Goal: Task Accomplishment & Management: Complete application form

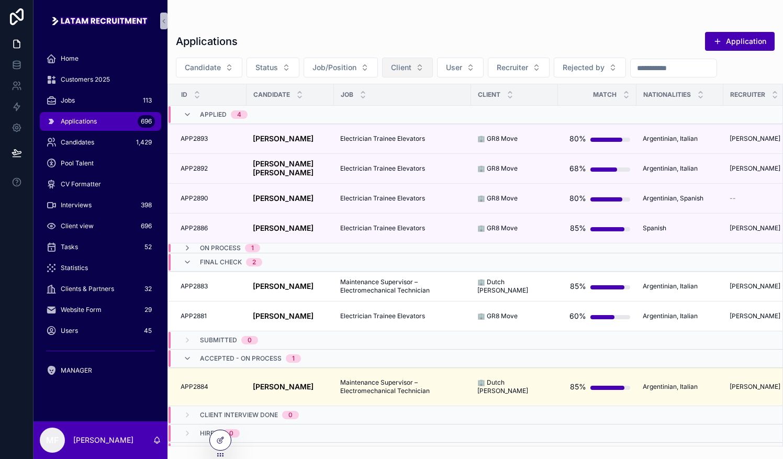
click at [391, 70] on span "Client" at bounding box center [401, 67] width 20 height 10
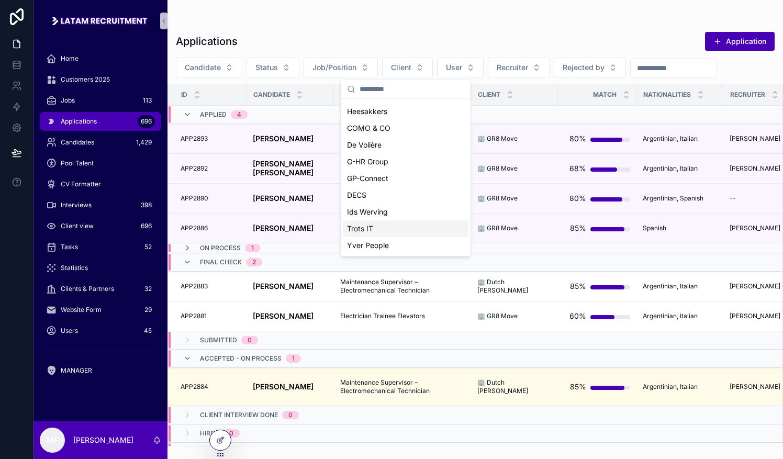
scroll to position [450, 0]
click at [375, 211] on div "InAxtion" at bounding box center [406, 212] width 126 height 17
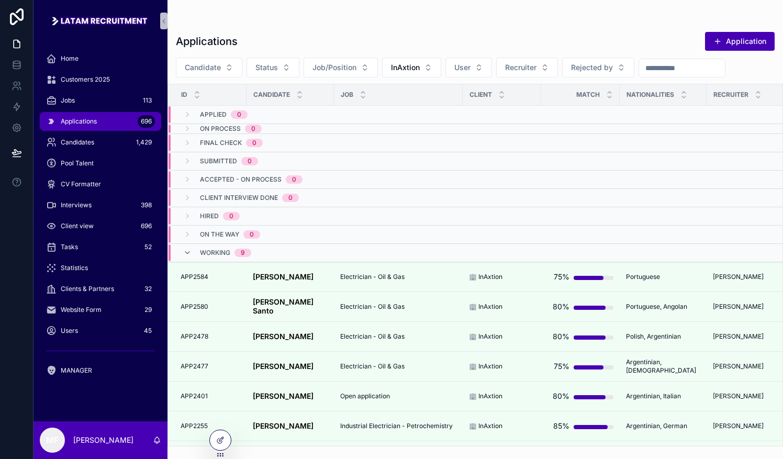
scroll to position [516, 0]
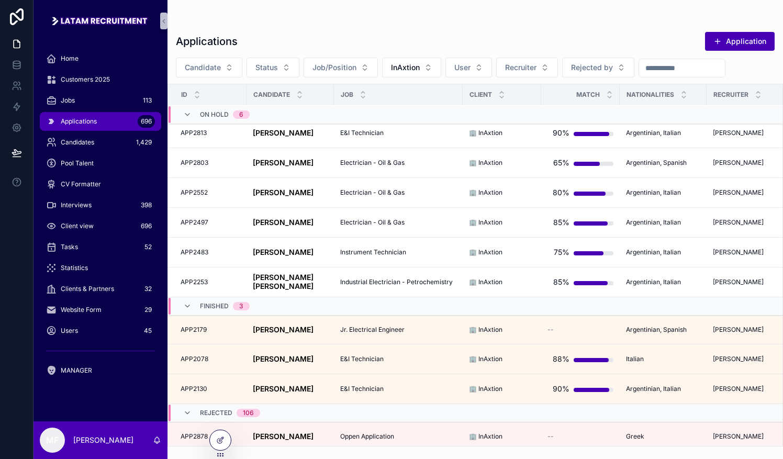
click at [225, 409] on span "Rejected" at bounding box center [216, 413] width 32 height 8
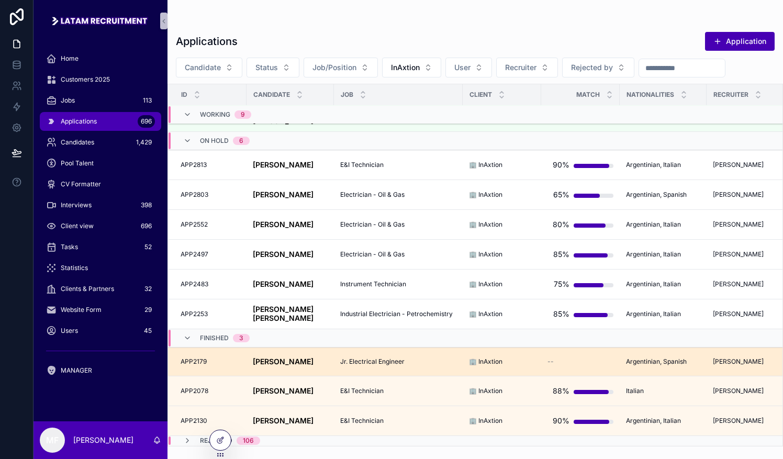
scroll to position [449, 0]
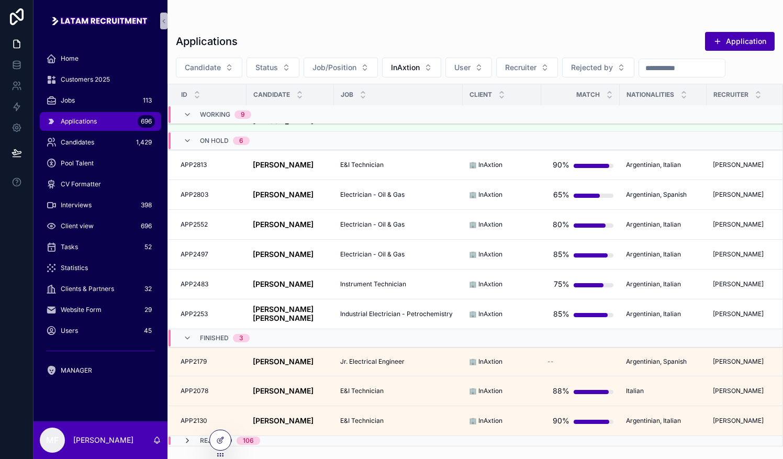
click at [185, 437] on icon "scrollable content" at bounding box center [187, 441] width 8 height 8
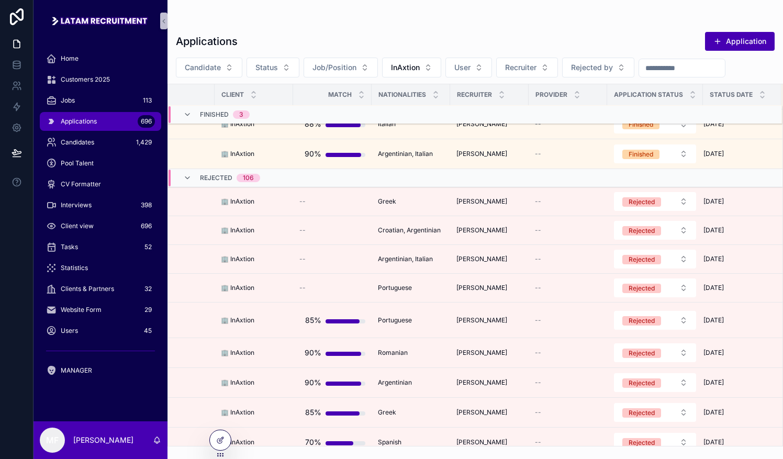
scroll to position [751, 255]
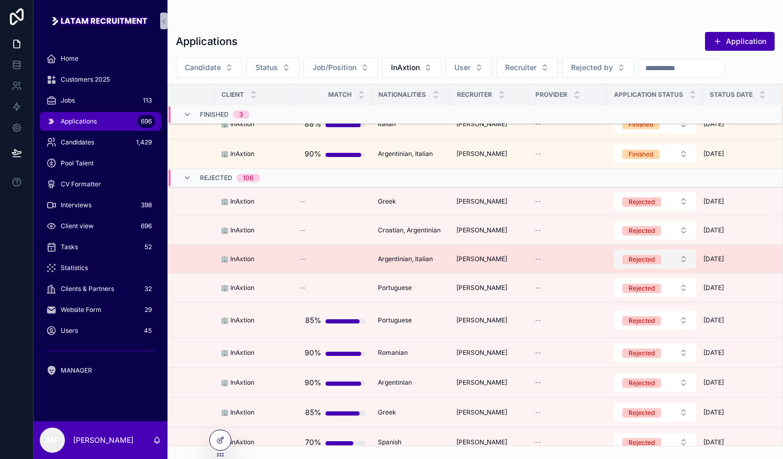
click at [631, 259] on div "Rejected" at bounding box center [642, 259] width 26 height 9
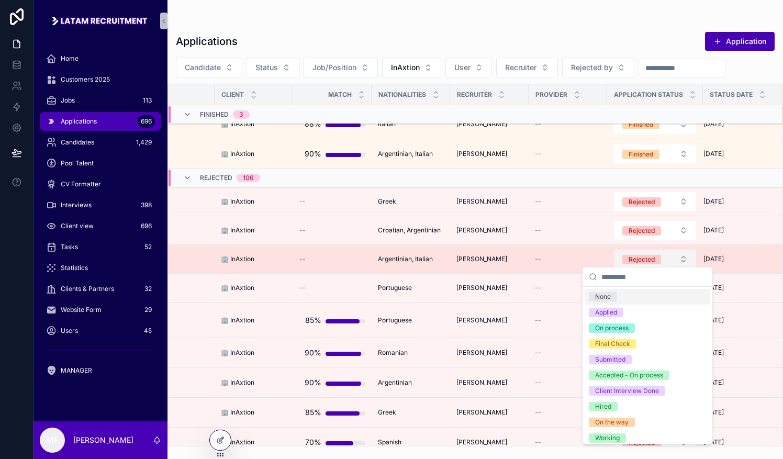
click at [673, 251] on button "Rejected" at bounding box center [655, 259] width 82 height 19
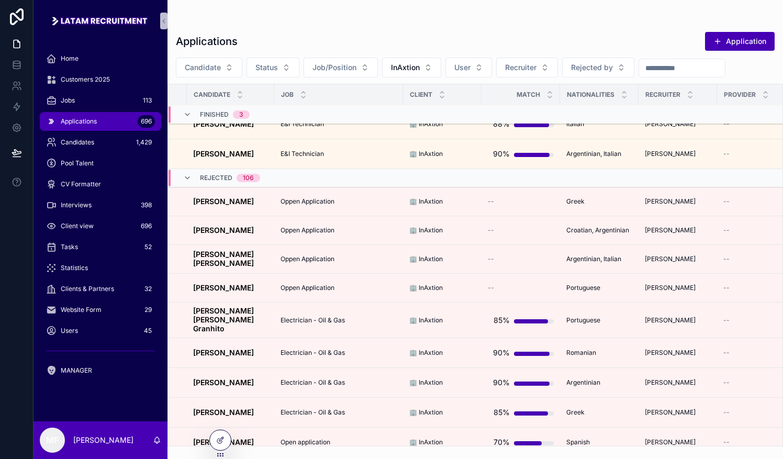
scroll to position [751, 59]
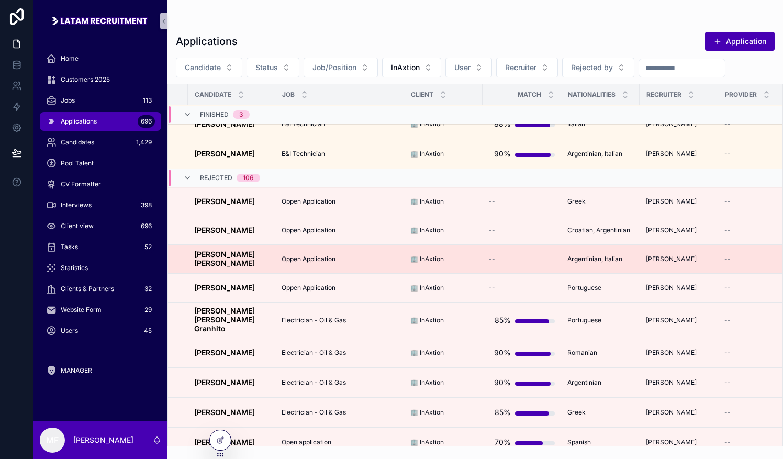
click at [217, 250] on strong "[PERSON_NAME] [PERSON_NAME]" at bounding box center [225, 259] width 63 height 18
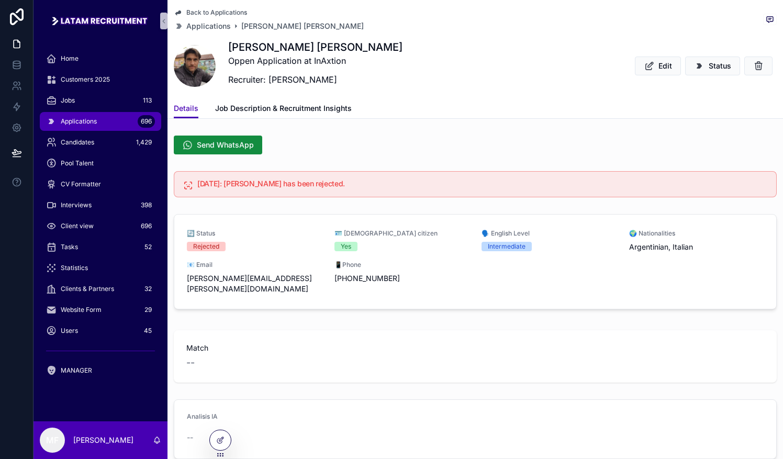
click at [198, 67] on span "scrollable content" at bounding box center [195, 66] width 42 height 42
click at [214, 246] on div "Rejected" at bounding box center [206, 246] width 26 height 9
click at [199, 70] on span "scrollable content" at bounding box center [195, 66] width 42 height 42
click at [104, 103] on div "Jobs 113" at bounding box center [100, 100] width 109 height 17
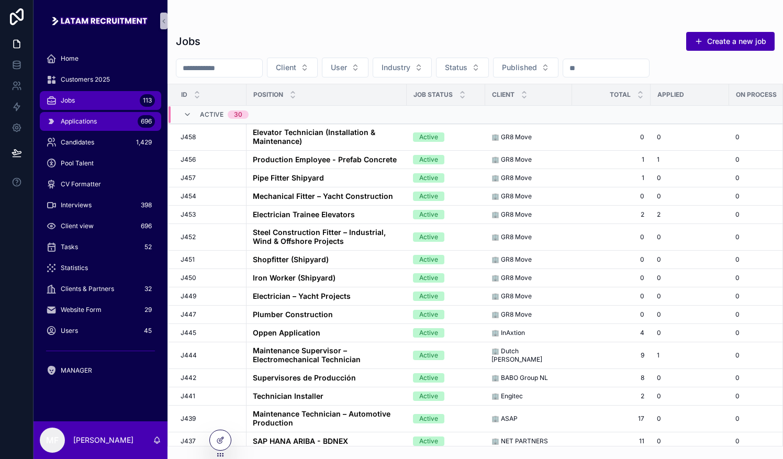
click at [95, 119] on span "Applications" at bounding box center [79, 121] width 36 height 8
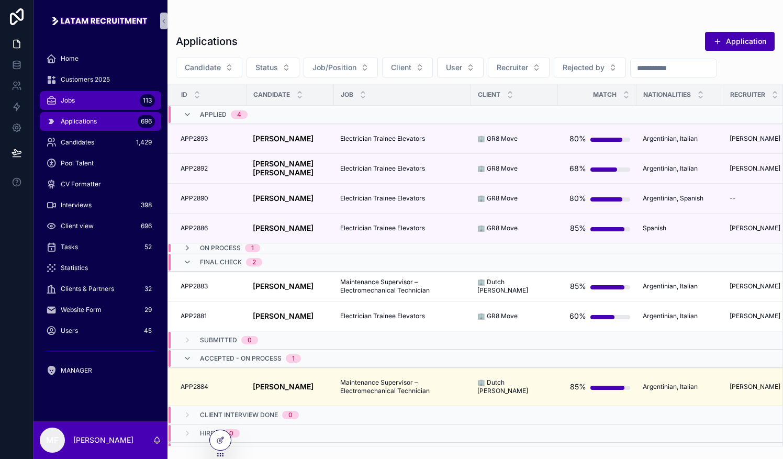
click at [98, 103] on div "Jobs 113" at bounding box center [100, 100] width 109 height 17
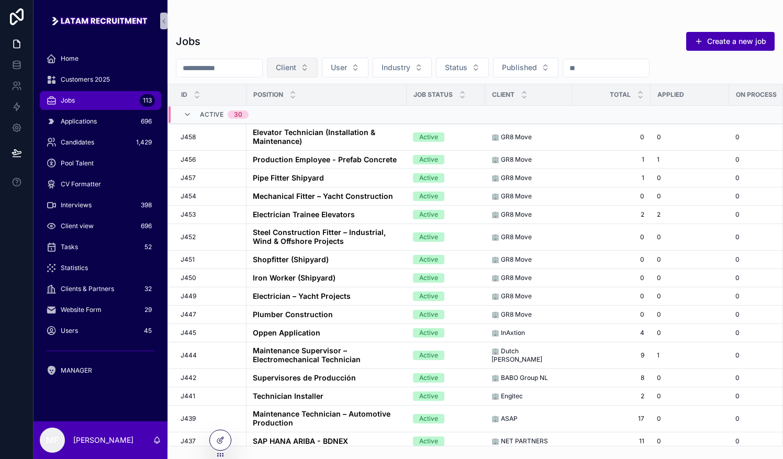
click at [318, 66] on button "Client" at bounding box center [292, 68] width 51 height 20
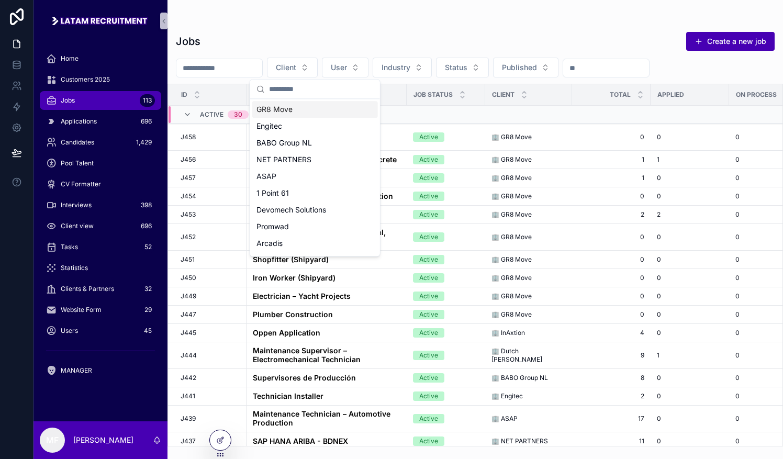
click at [312, 112] on div "GR8 Move" at bounding box center [315, 109] width 126 height 17
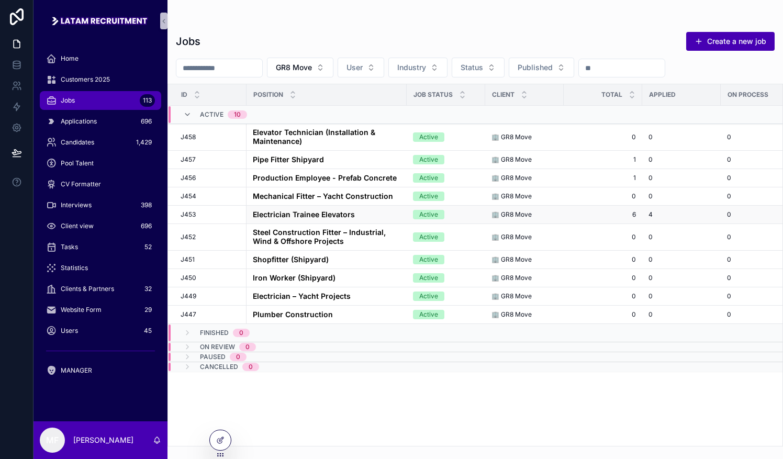
click at [314, 210] on strong "Electrician Trainee Elevators" at bounding box center [304, 214] width 102 height 9
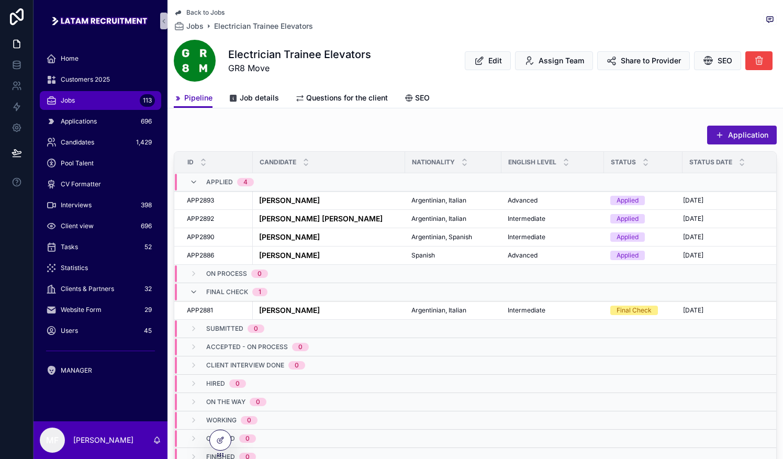
click at [727, 130] on button "Application" at bounding box center [742, 135] width 70 height 19
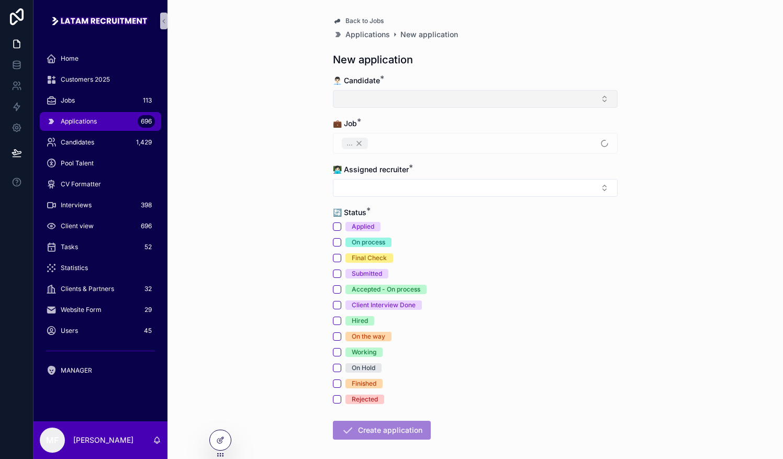
click at [407, 102] on button "Select Button" at bounding box center [475, 99] width 285 height 18
type input "*"
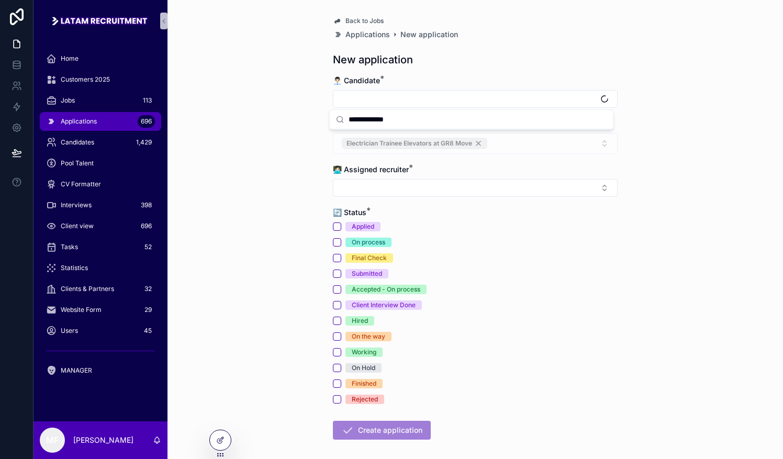
click at [420, 125] on input "**********" at bounding box center [478, 119] width 259 height 19
drag, startPoint x: 420, startPoint y: 125, endPoint x: 415, endPoint y: 125, distance: 5.8
click at [415, 125] on input "**********" at bounding box center [478, 119] width 259 height 19
click at [523, 122] on input "**********" at bounding box center [478, 119] width 259 height 19
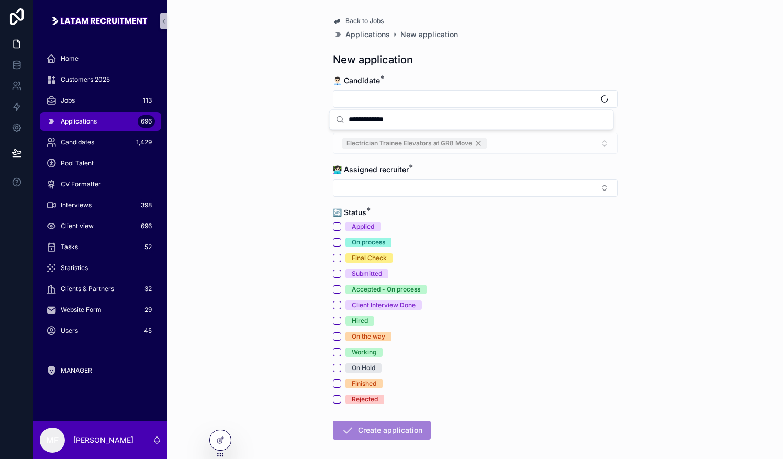
click at [523, 122] on input "**********" at bounding box center [478, 119] width 259 height 19
type input "*******"
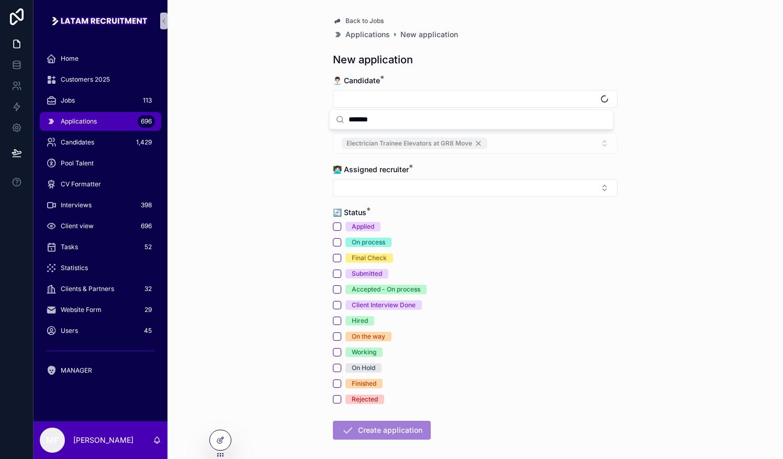
click at [359, 85] on label "👨🏻‍💼 Candidate *" at bounding box center [356, 80] width 47 height 10
click at [356, 93] on button "Select Button" at bounding box center [475, 99] width 285 height 18
click at [291, 157] on div "Back to Jobs Applications New application New application 👨🏻‍💼 Candidate * 💼 Jo…" at bounding box center [476, 229] width 616 height 459
click at [594, 144] on div "Electrician Trainee Elevators at GR8 Move" at bounding box center [475, 143] width 285 height 21
click at [601, 142] on div "Electrician Trainee Elevators at GR8 Move" at bounding box center [475, 143] width 285 height 21
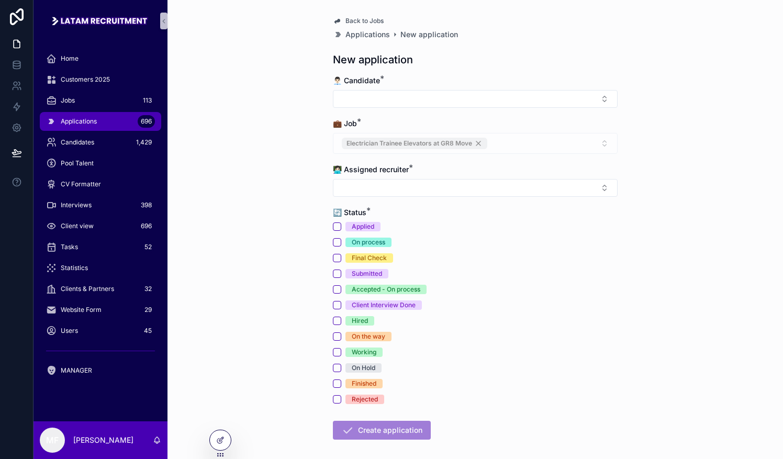
click at [601, 137] on div "Electrician Trainee Elevators at GR8 Move" at bounding box center [475, 143] width 285 height 21
click at [383, 186] on button "Select Button" at bounding box center [475, 188] width 285 height 18
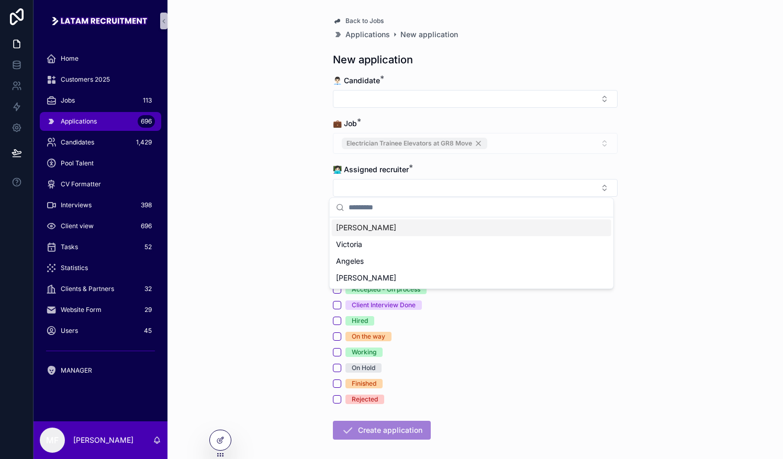
click at [362, 227] on div "[PERSON_NAME]" at bounding box center [472, 227] width 280 height 17
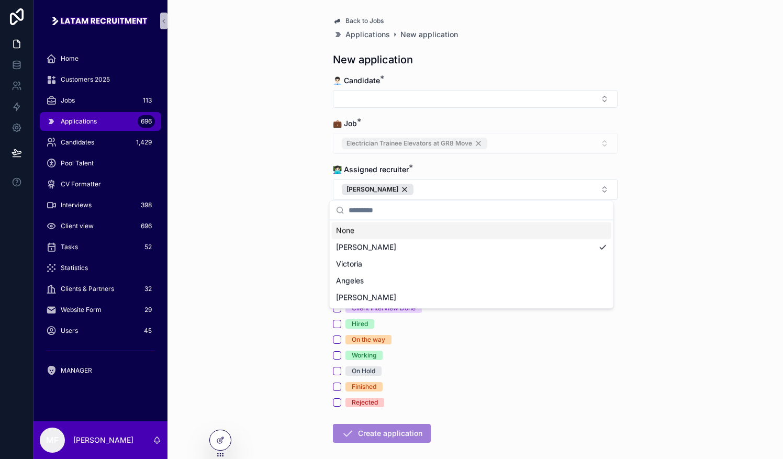
click at [265, 215] on div "Back to Jobs Applications New application New application 👨🏻‍💼 Candidate * 💼 Jo…" at bounding box center [476, 229] width 616 height 459
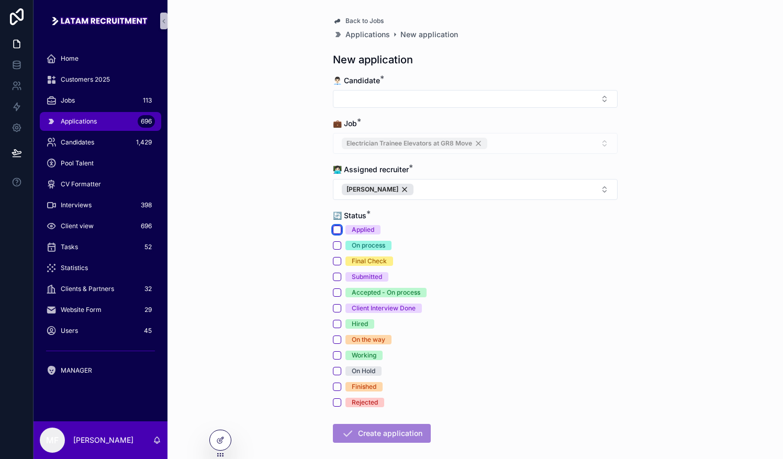
click at [336, 226] on button "Applied" at bounding box center [337, 230] width 8 height 8
click at [369, 97] on button "Select Button" at bounding box center [475, 99] width 285 height 18
click at [371, 140] on span "[PERSON_NAME] [PERSON_NAME]" at bounding box center [397, 140] width 122 height 10
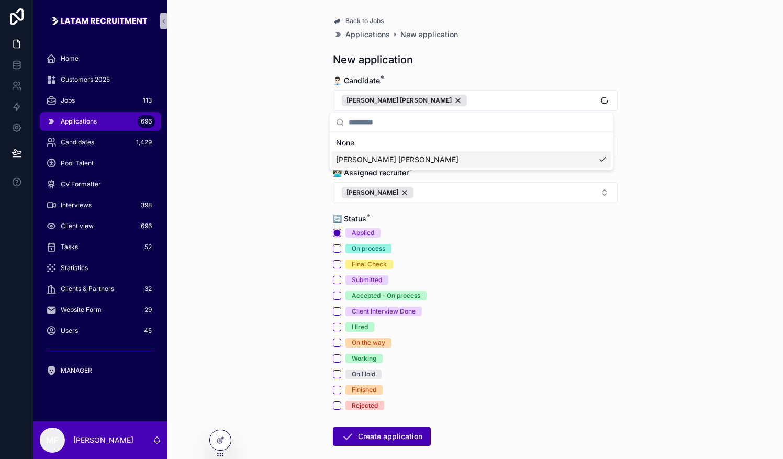
click at [254, 307] on div "Back to Jobs Applications New application New application 👨🏻‍💼 Candidate * [PER…" at bounding box center [476, 229] width 616 height 459
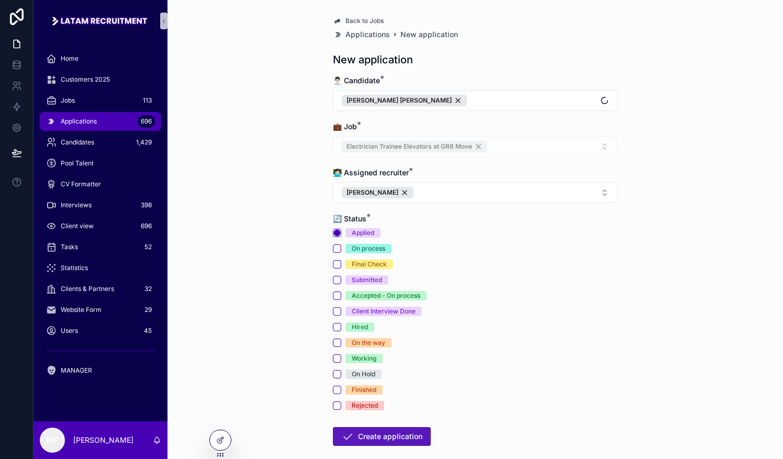
click at [377, 433] on button "Create application" at bounding box center [382, 436] width 98 height 19
click at [262, 184] on div "Back to Jobs Applications New application New application 👨🏻‍💼 Candidate * [PER…" at bounding box center [476, 229] width 616 height 459
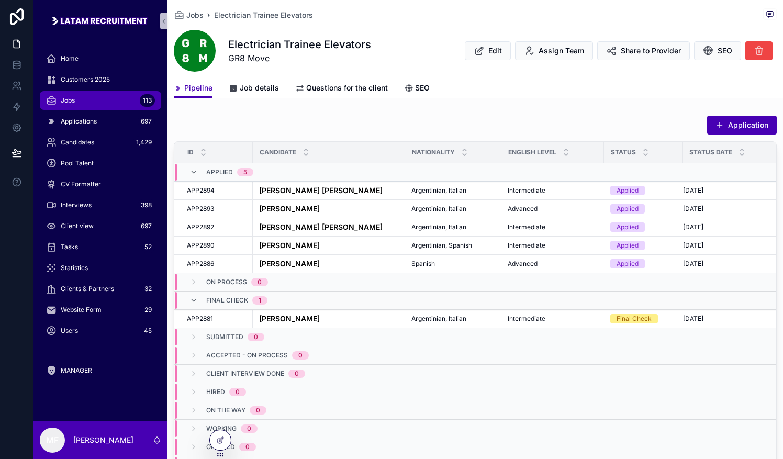
click at [201, 172] on div "Applied 5" at bounding box center [222, 172] width 64 height 17
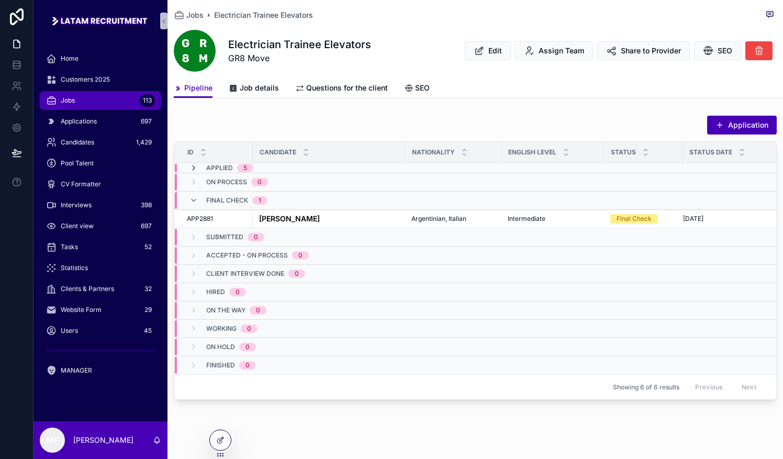
click at [194, 168] on icon "scrollable content" at bounding box center [194, 168] width 8 height 8
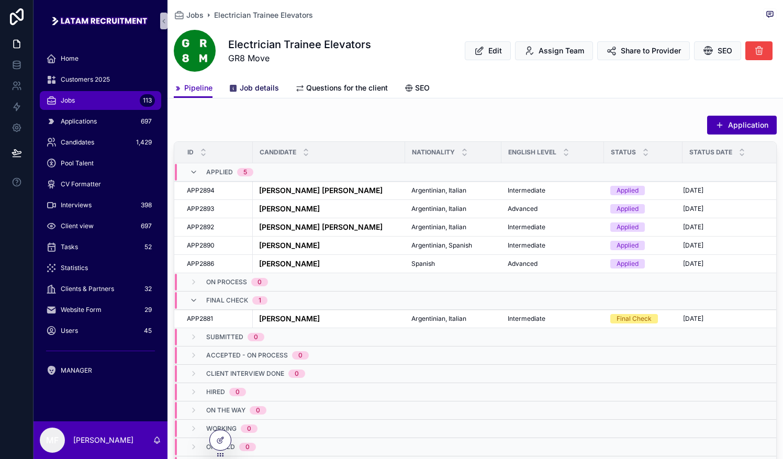
click at [247, 91] on span "Job details" at bounding box center [259, 88] width 39 height 10
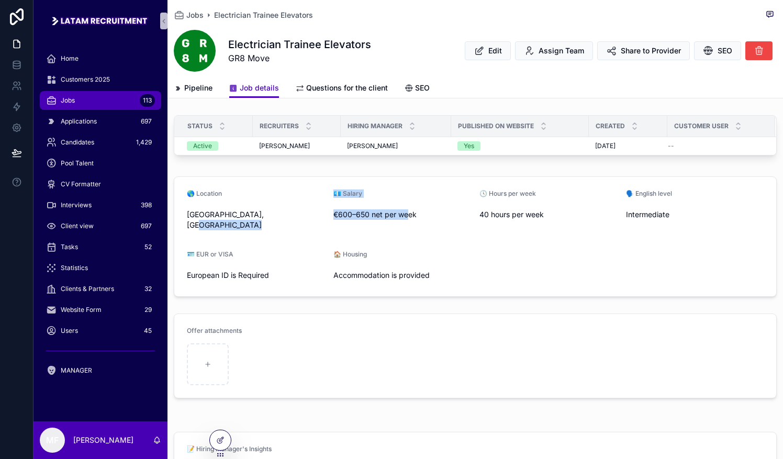
drag, startPoint x: 327, startPoint y: 220, endPoint x: 405, endPoint y: 226, distance: 78.2
click at [405, 226] on form "🌎 Location [GEOGRAPHIC_DATA], [GEOGRAPHIC_DATA] 💶 Salary €600–650 net per week …" at bounding box center [475, 236] width 602 height 119
drag, startPoint x: 405, startPoint y: 226, endPoint x: 409, endPoint y: 243, distance: 17.4
click at [409, 243] on form "🌎 Location [GEOGRAPHIC_DATA], [GEOGRAPHIC_DATA] 💶 Salary €600–650 net per week …" at bounding box center [475, 236] width 602 height 119
drag, startPoint x: 424, startPoint y: 222, endPoint x: 329, endPoint y: 226, distance: 95.3
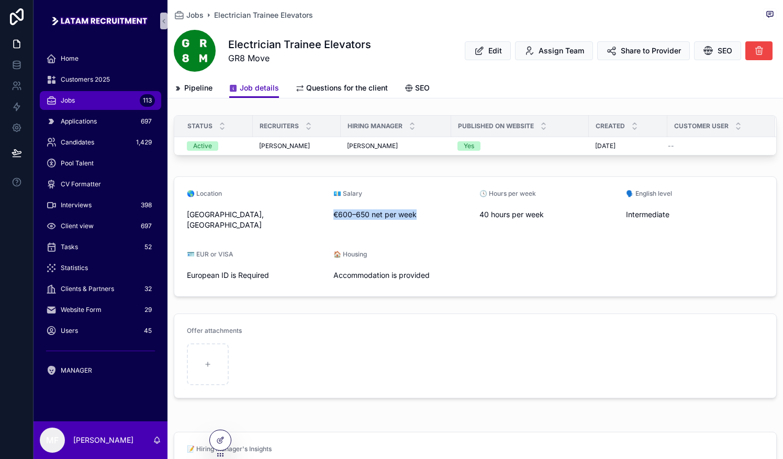
click at [329, 226] on form "🌎 Location [GEOGRAPHIC_DATA], [GEOGRAPHIC_DATA] 💶 Salary €600–650 net per week …" at bounding box center [475, 236] width 602 height 119
drag, startPoint x: 329, startPoint y: 226, endPoint x: 308, endPoint y: 237, distance: 23.4
click at [308, 237] on form "🌎 Location [GEOGRAPHIC_DATA], [GEOGRAPHIC_DATA] 💶 Salary €600–650 net per week …" at bounding box center [475, 236] width 602 height 119
drag, startPoint x: 321, startPoint y: 228, endPoint x: 408, endPoint y: 224, distance: 87.0
click at [408, 224] on form "🌎 Location [GEOGRAPHIC_DATA], [GEOGRAPHIC_DATA] 💶 Salary €600–650 net per week …" at bounding box center [475, 236] width 602 height 119
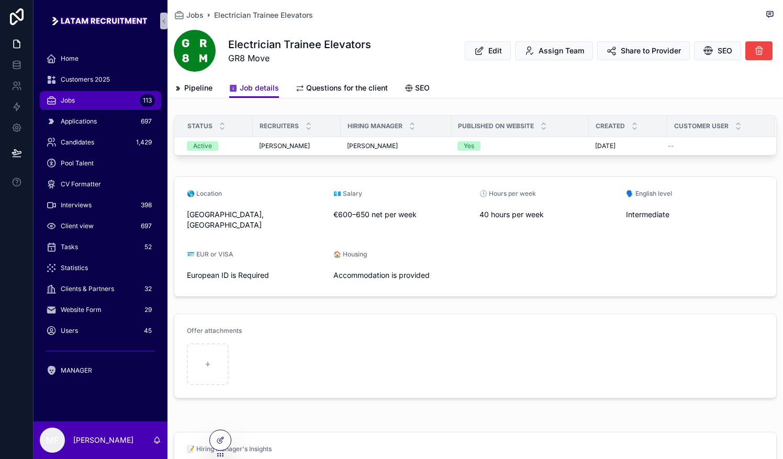
drag, startPoint x: 408, startPoint y: 224, endPoint x: 423, endPoint y: 267, distance: 45.4
click at [423, 270] on span "Accommodation is provided" at bounding box center [402, 275] width 138 height 10
drag, startPoint x: 423, startPoint y: 224, endPoint x: 332, endPoint y: 225, distance: 90.6
click at [333, 220] on span "€600–650 net per week" at bounding box center [402, 214] width 138 height 10
drag, startPoint x: 332, startPoint y: 225, endPoint x: 293, endPoint y: 255, distance: 49.6
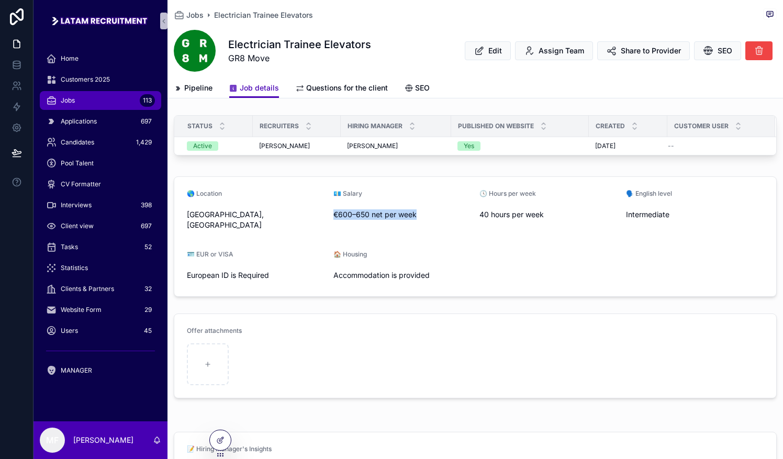
click at [293, 255] on div "🪪 EUR or VISA" at bounding box center [256, 256] width 138 height 13
click at [203, 93] on link "Pipeline" at bounding box center [193, 89] width 39 height 21
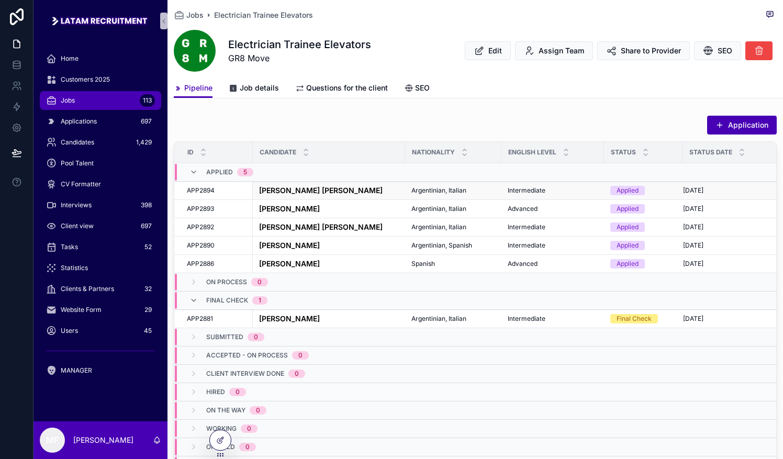
click at [277, 187] on strong "[PERSON_NAME] [PERSON_NAME]" at bounding box center [321, 190] width 124 height 9
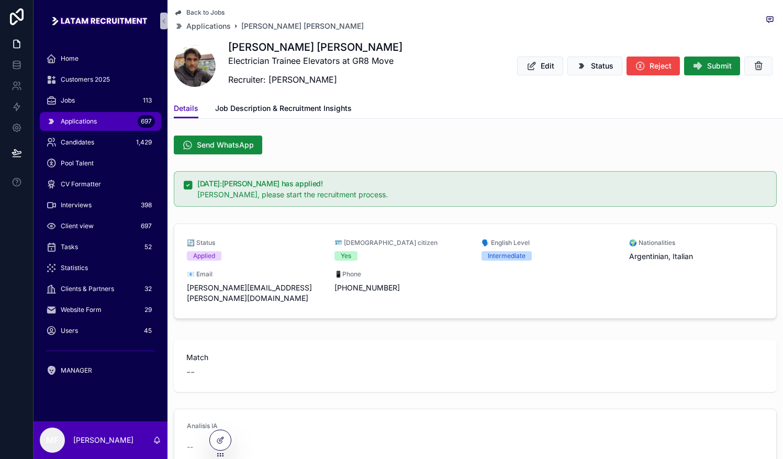
click at [213, 365] on div "--" at bounding box center [475, 372] width 578 height 15
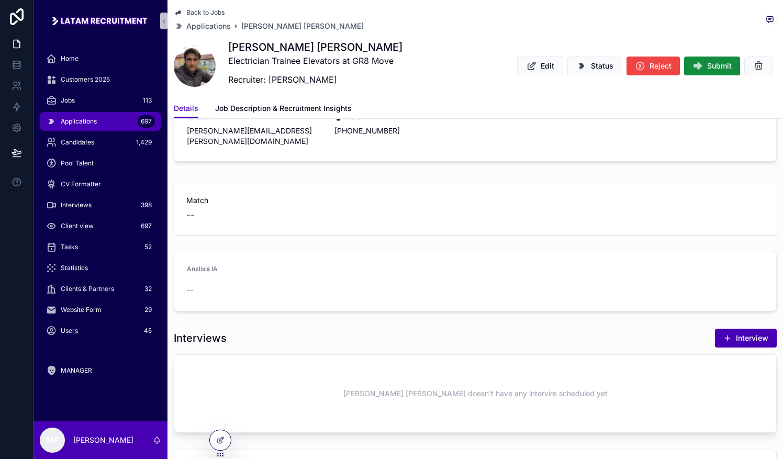
click at [250, 265] on div "Analisis IA" at bounding box center [475, 271] width 577 height 13
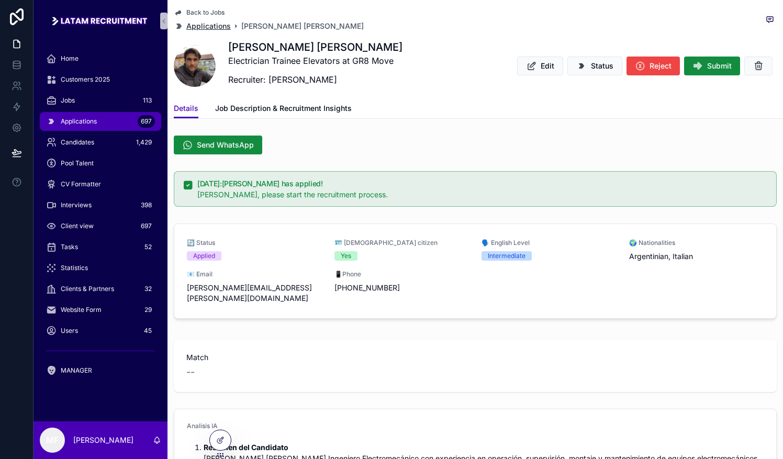
click at [202, 27] on span "Applications" at bounding box center [208, 26] width 44 height 10
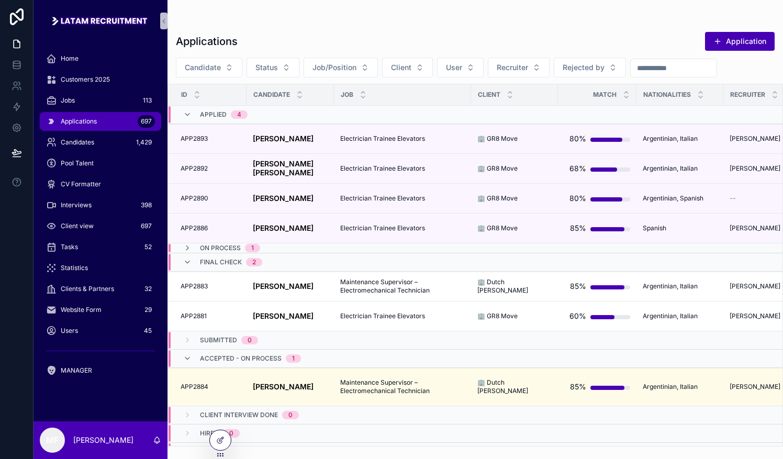
click at [216, 112] on span "Applied" at bounding box center [213, 114] width 27 height 8
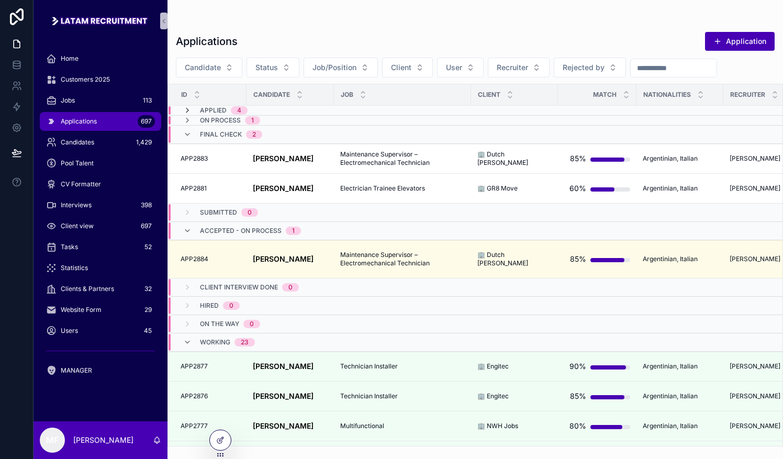
click at [186, 106] on icon "scrollable content" at bounding box center [187, 110] width 8 height 8
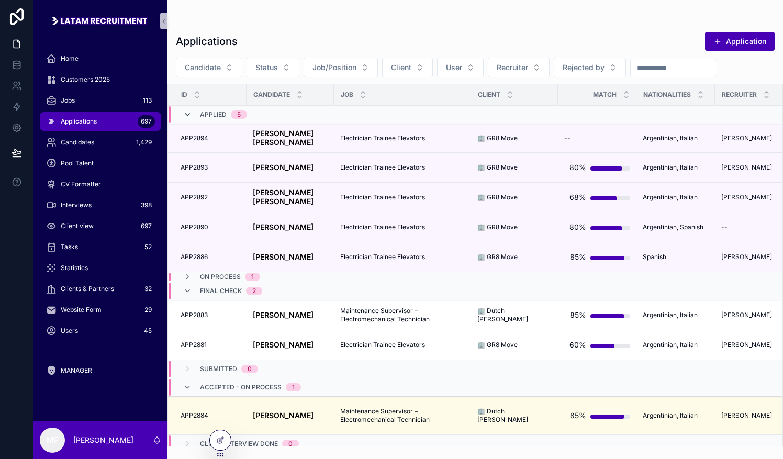
click at [185, 112] on icon "scrollable content" at bounding box center [187, 114] width 8 height 8
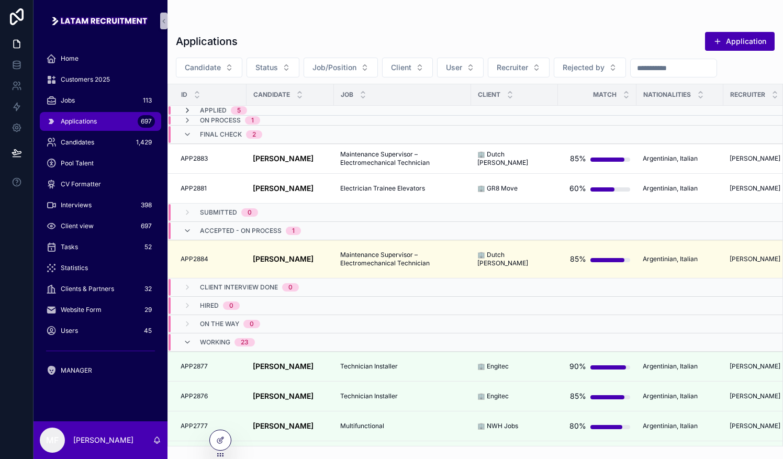
click at [185, 109] on icon "scrollable content" at bounding box center [187, 110] width 8 height 8
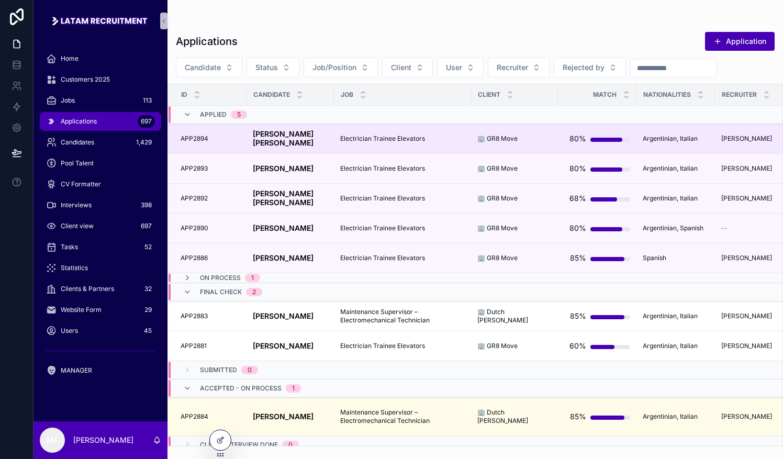
click at [205, 145] on td "APP2894 APP2894" at bounding box center [207, 139] width 79 height 30
click at [255, 132] on strong "[PERSON_NAME] [PERSON_NAME]" at bounding box center [284, 138] width 63 height 18
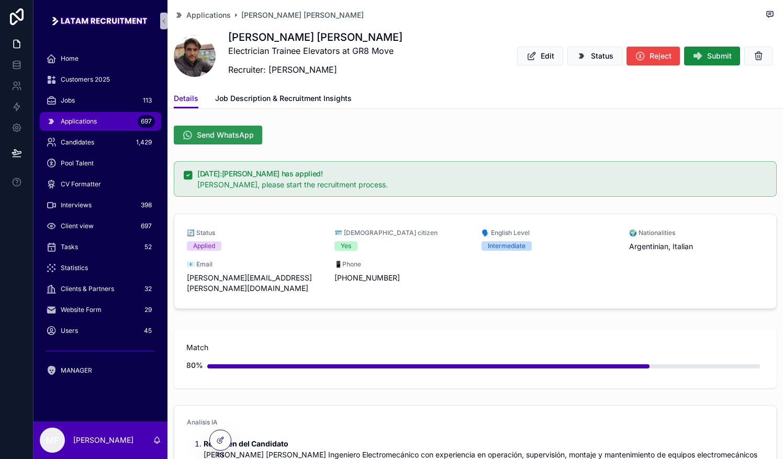
click at [234, 136] on span "Send WhatsApp" at bounding box center [225, 135] width 57 height 10
click at [294, 95] on span "Job Description & Recruitment Insights" at bounding box center [283, 98] width 137 height 10
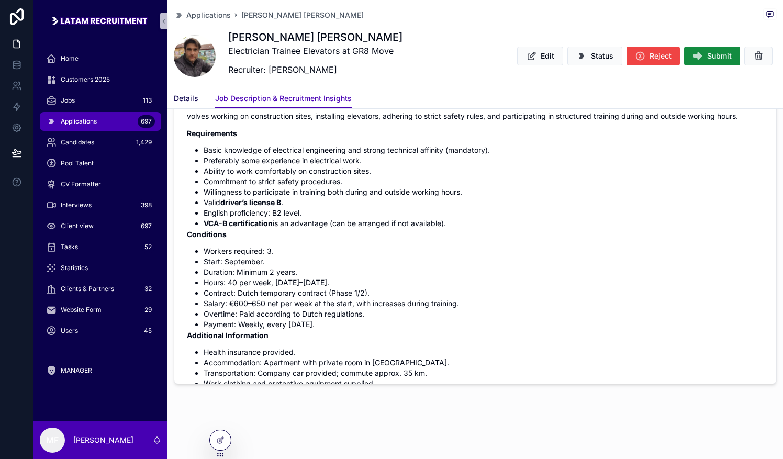
click at [189, 95] on span "Details" at bounding box center [186, 98] width 25 height 10
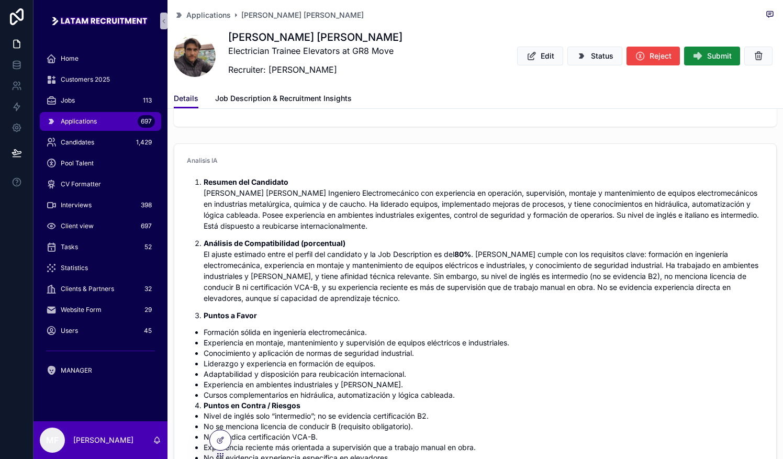
scroll to position [314, 0]
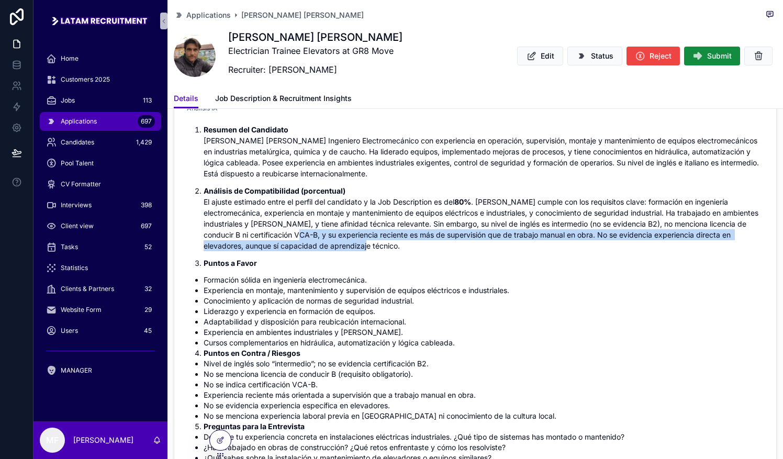
drag, startPoint x: 361, startPoint y: 223, endPoint x: 425, endPoint y: 233, distance: 64.7
click at [425, 233] on p "Análisis de Compatibilidad (porcentual) El ajuste estimado entre el perfil del …" at bounding box center [484, 218] width 560 height 66
click at [565, 239] on p "Análisis de Compatibilidad (porcentual) El ajuste estimado entre el perfil del …" at bounding box center [484, 218] width 560 height 66
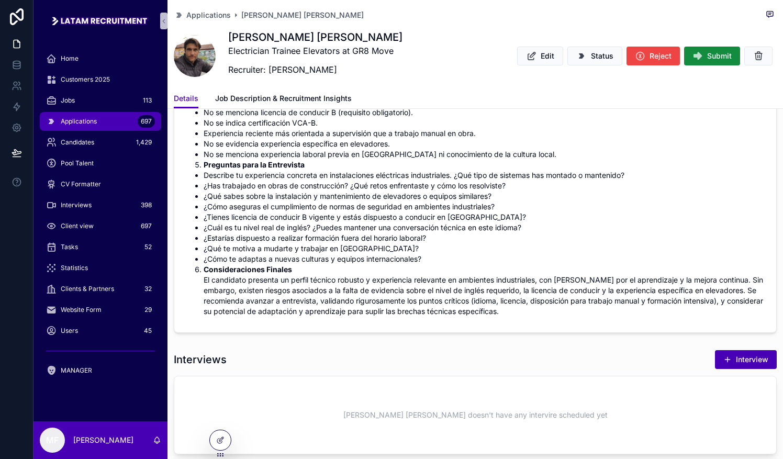
scroll to position [628, 0]
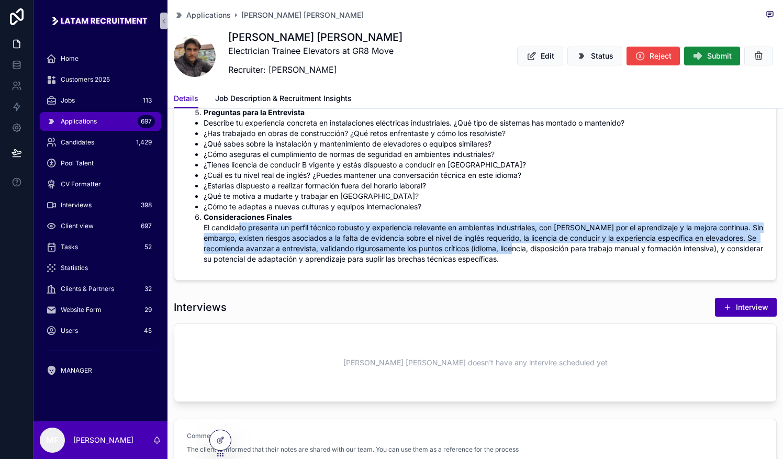
drag, startPoint x: 240, startPoint y: 218, endPoint x: 523, endPoint y: 235, distance: 284.2
click at [523, 235] on li "Consideraciones Finales El candidato presenta un perfil técnico robusto y exper…" at bounding box center [484, 238] width 560 height 52
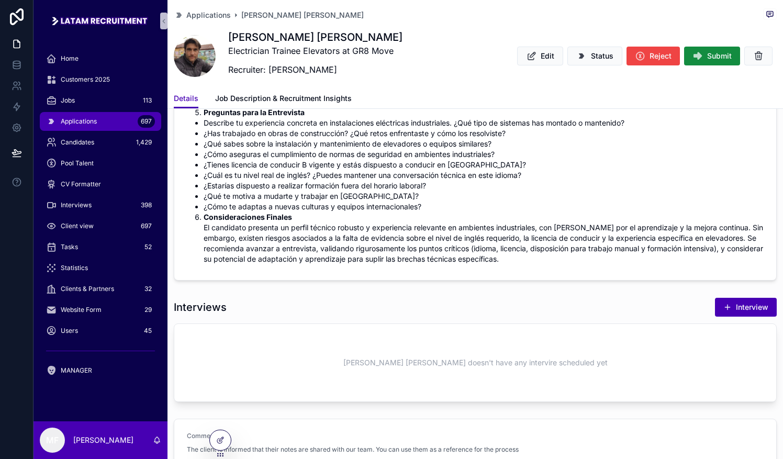
drag, startPoint x: 523, startPoint y: 235, endPoint x: 551, endPoint y: 249, distance: 30.7
click at [551, 249] on li "Consideraciones Finales El candidato presenta un perfil técnico robusto y exper…" at bounding box center [484, 238] width 560 height 52
drag, startPoint x: 540, startPoint y: 217, endPoint x: 551, endPoint y: 261, distance: 44.7
click at [551, 261] on form "Analisis IA Resumen del Candidato [PERSON_NAME] [PERSON_NAME] Ingeniero Electro…" at bounding box center [475, 29] width 602 height 503
click at [580, 242] on li "Consideraciones Finales El candidato presenta un perfil técnico robusto y exper…" at bounding box center [484, 238] width 560 height 52
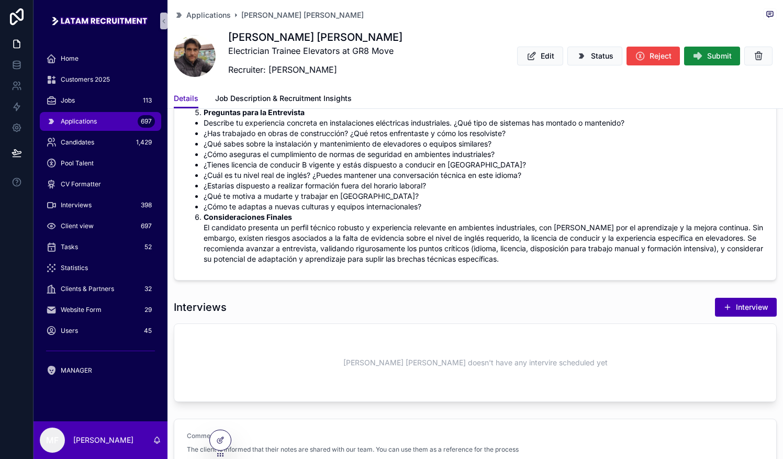
drag, startPoint x: 341, startPoint y: 236, endPoint x: 556, endPoint y: 252, distance: 216.3
click at [556, 252] on li "Consideraciones Finales El candidato presenta un perfil técnico robusto y exper…" at bounding box center [484, 238] width 560 height 52
drag, startPoint x: 556, startPoint y: 252, endPoint x: 523, endPoint y: 260, distance: 34.5
click at [523, 260] on form "Analisis IA Resumen del Candidato [PERSON_NAME] [PERSON_NAME] Ingeniero Electro…" at bounding box center [475, 29] width 602 height 503
click at [526, 245] on li "Consideraciones Finales El candidato presenta un perfil técnico robusto y exper…" at bounding box center [484, 238] width 560 height 52
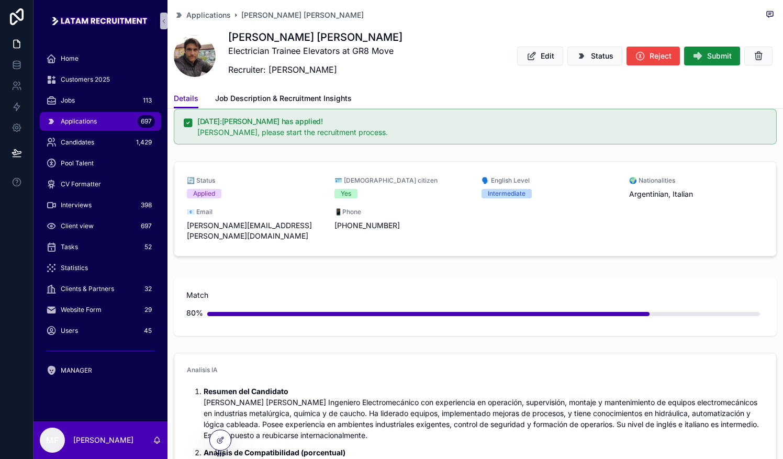
scroll to position [0, 0]
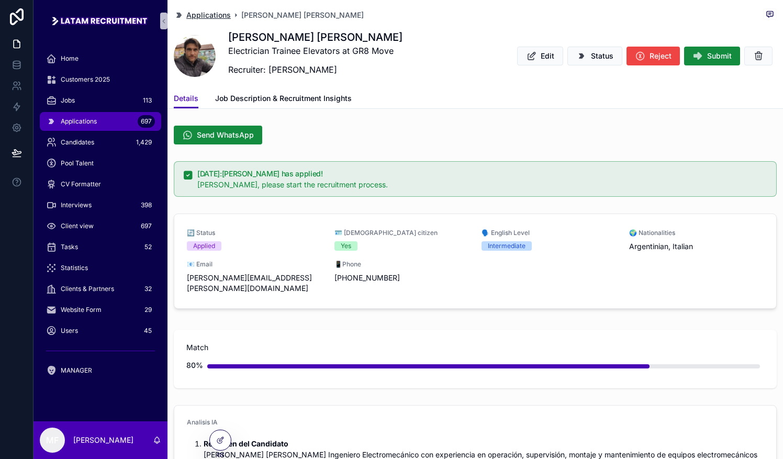
click at [194, 18] on span "Applications" at bounding box center [208, 15] width 44 height 10
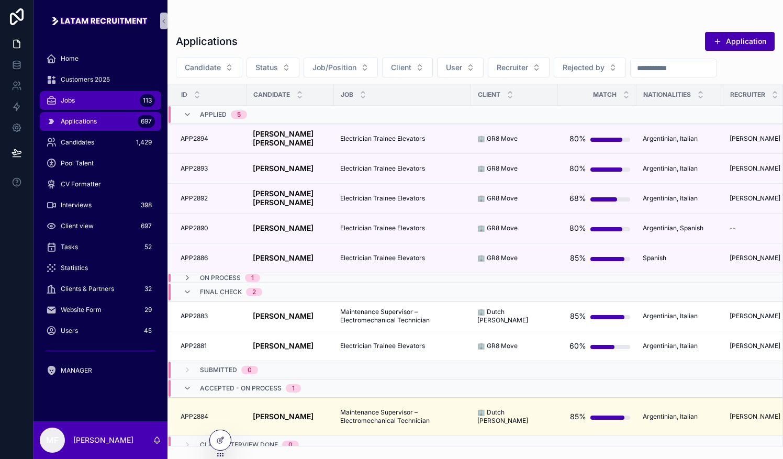
click at [85, 106] on div "Jobs 113" at bounding box center [100, 100] width 109 height 17
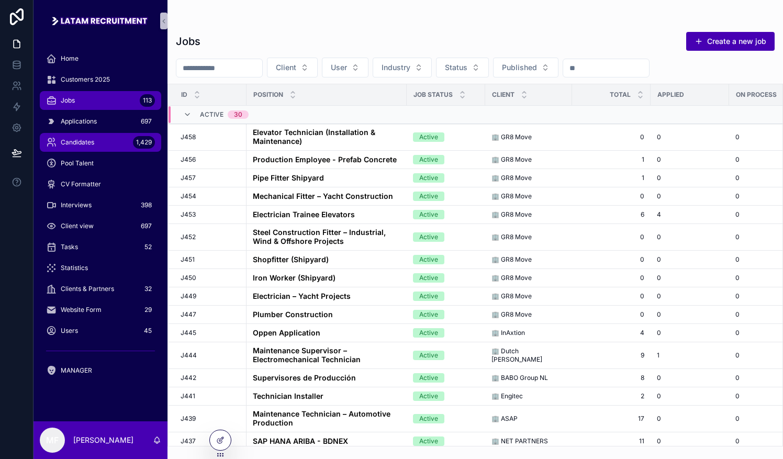
click at [82, 140] on span "Candidates" at bounding box center [78, 142] width 34 height 8
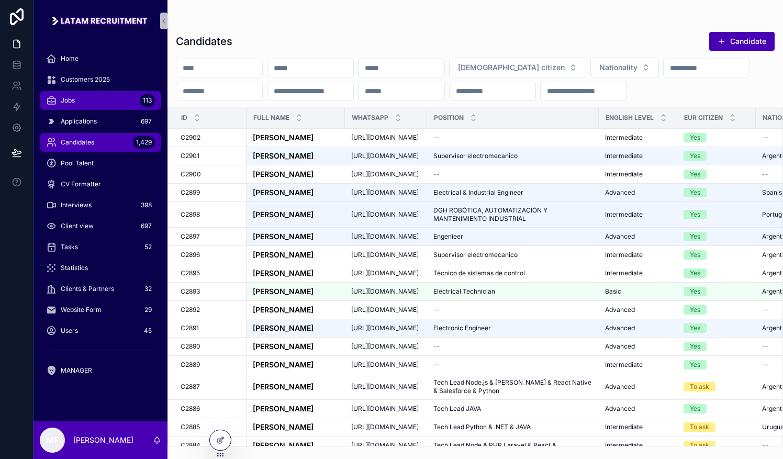
click at [119, 98] on div "Jobs 113" at bounding box center [100, 100] width 109 height 17
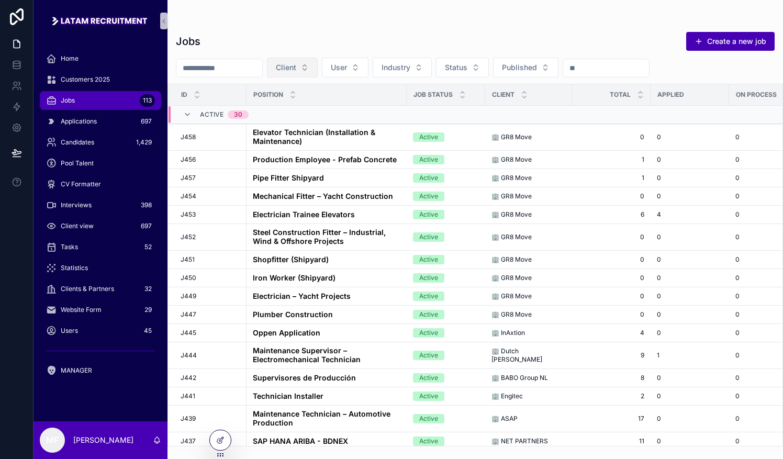
click at [318, 66] on button "Client" at bounding box center [292, 68] width 51 height 20
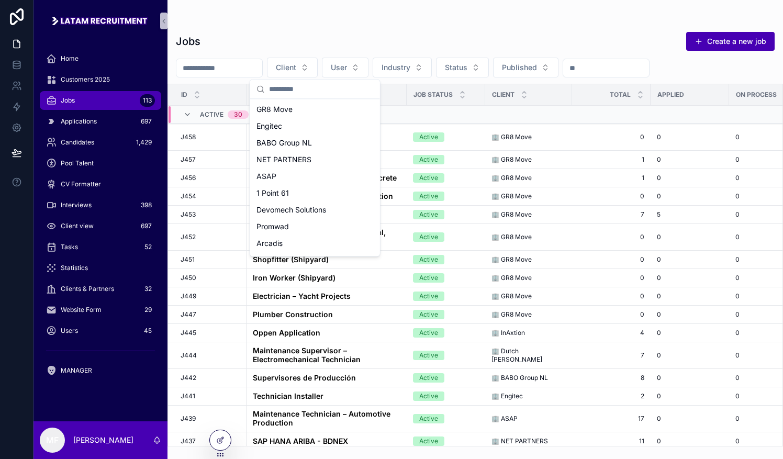
scroll to position [450, 0]
click at [271, 214] on span "InAxtion" at bounding box center [271, 212] width 28 height 10
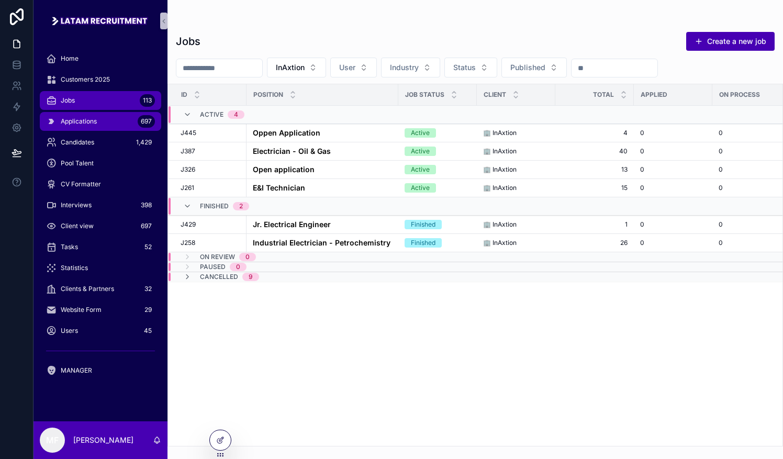
click at [96, 126] on div "Applications 697" at bounding box center [100, 121] width 109 height 17
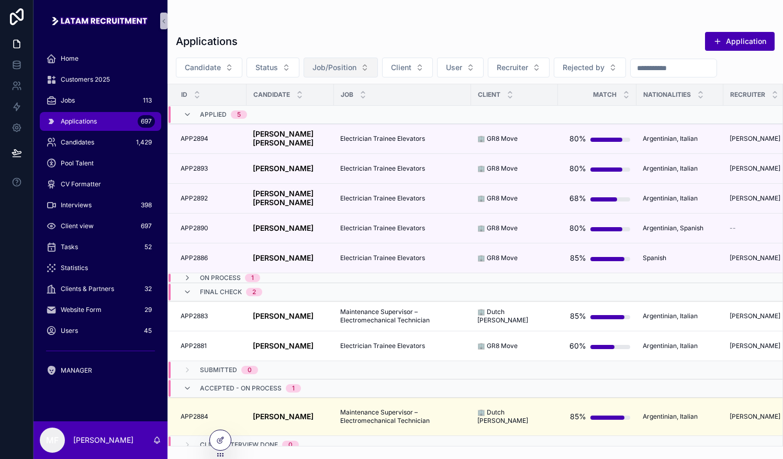
click at [330, 71] on span "Job/Position" at bounding box center [335, 67] width 44 height 10
click at [277, 70] on button "Status" at bounding box center [273, 68] width 53 height 20
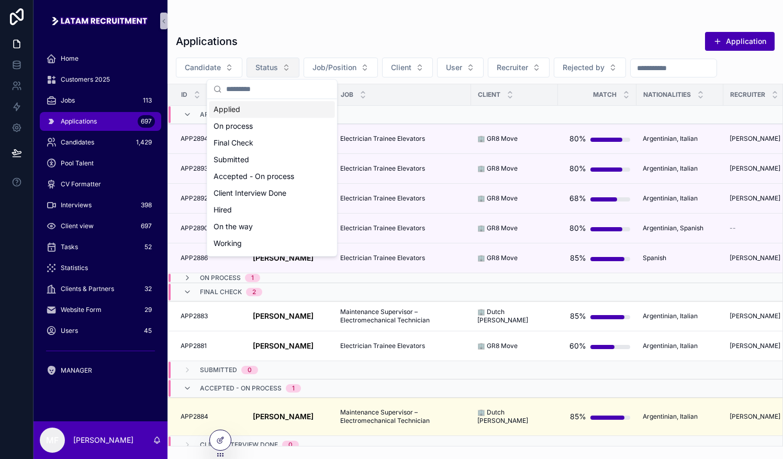
click at [277, 70] on button "Status" at bounding box center [273, 68] width 53 height 20
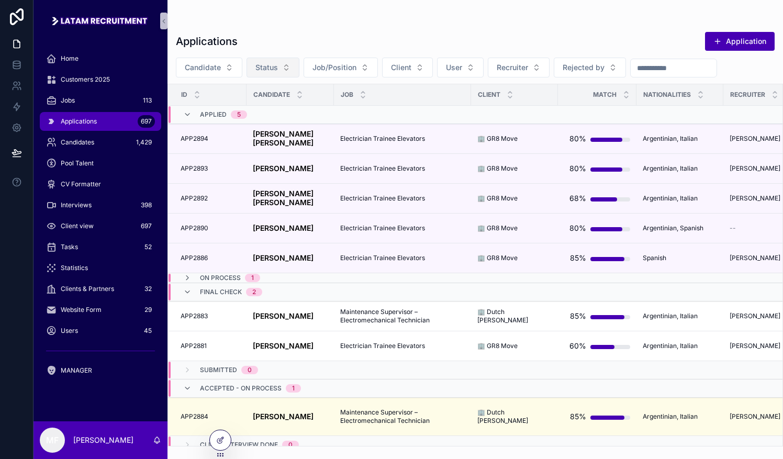
click at [277, 70] on button "Status" at bounding box center [273, 68] width 53 height 20
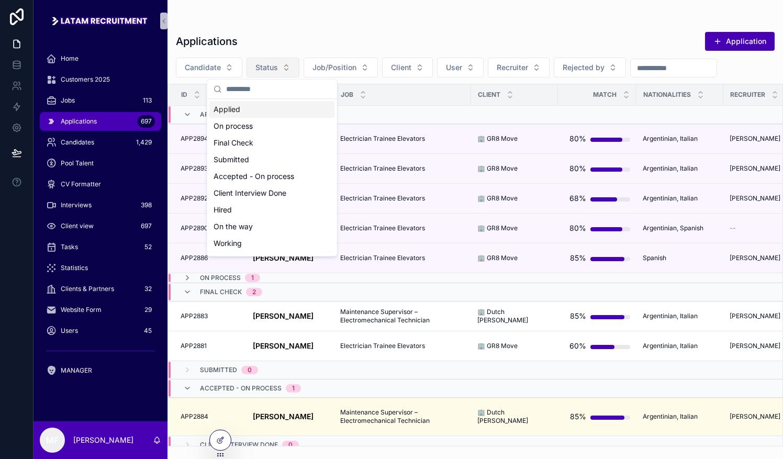
click at [279, 62] on button "Status" at bounding box center [273, 68] width 53 height 20
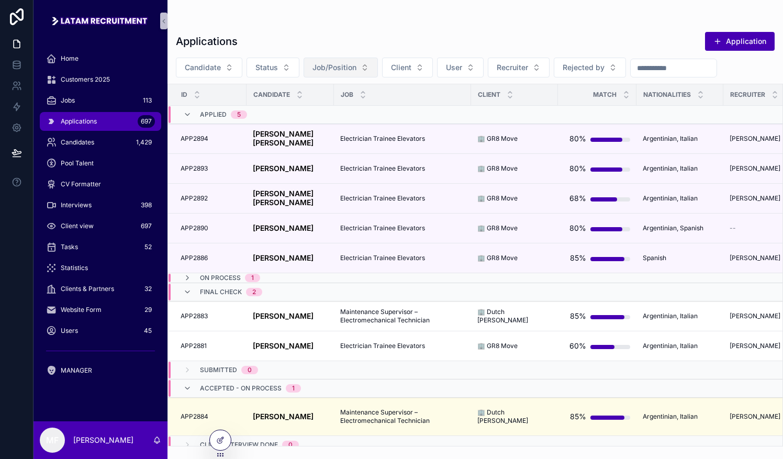
click at [340, 68] on span "Job/Position" at bounding box center [335, 67] width 44 height 10
click at [393, 61] on button "Client" at bounding box center [407, 68] width 51 height 20
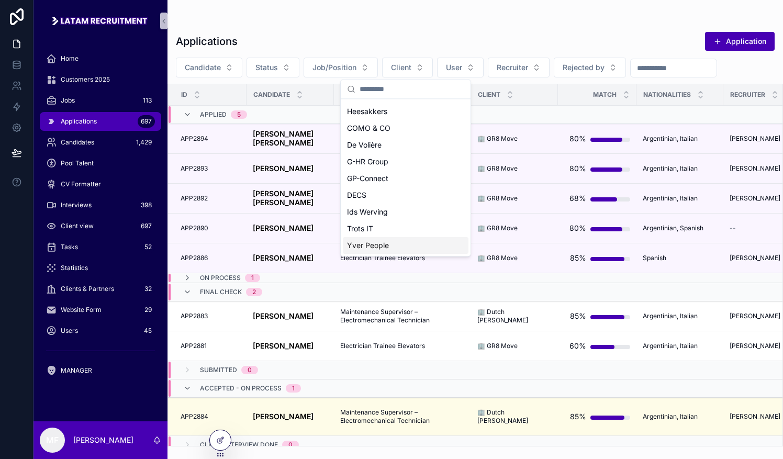
scroll to position [450, 0]
click at [364, 209] on span "InAxtion" at bounding box center [361, 212] width 28 height 10
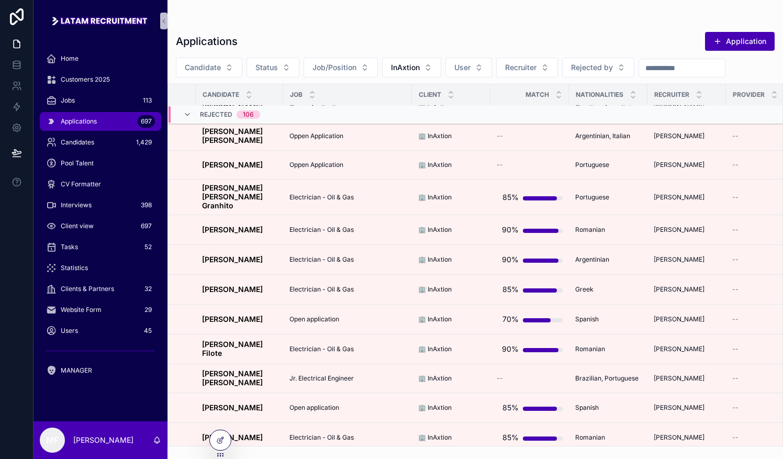
scroll to position [885, 0]
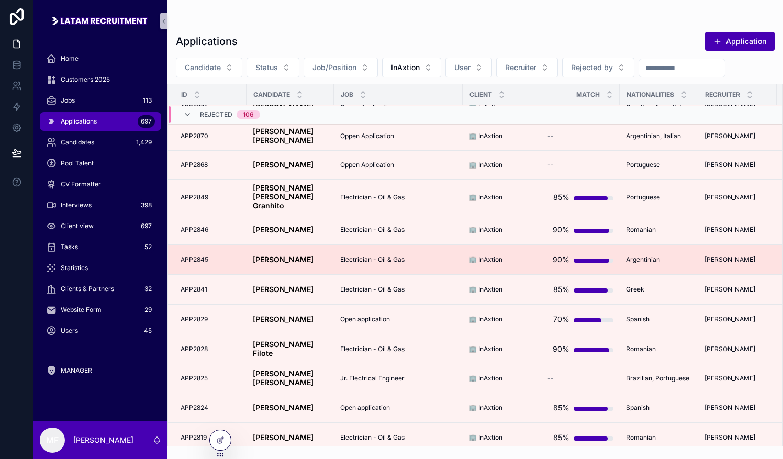
click at [273, 255] on strong "[PERSON_NAME]" at bounding box center [283, 259] width 61 height 9
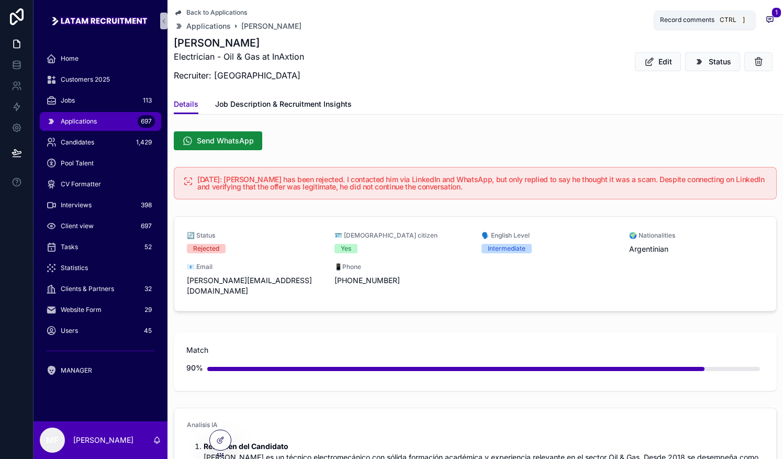
click at [772, 14] on span "1" at bounding box center [777, 12] width 10 height 10
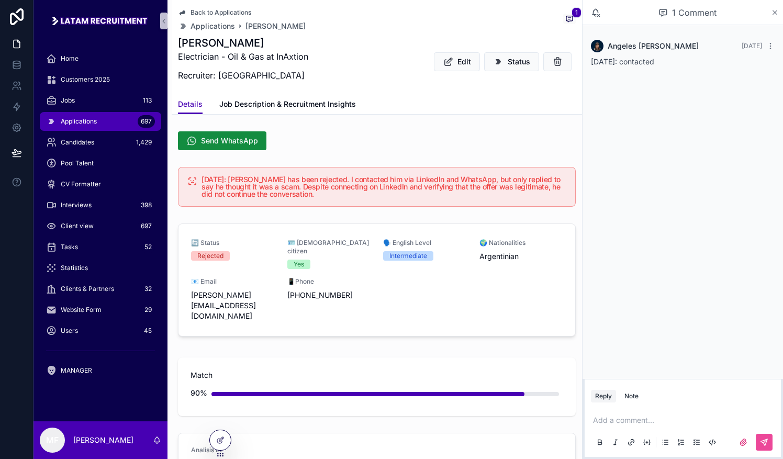
click at [774, 11] on icon "scrollable content" at bounding box center [775, 12] width 4 height 4
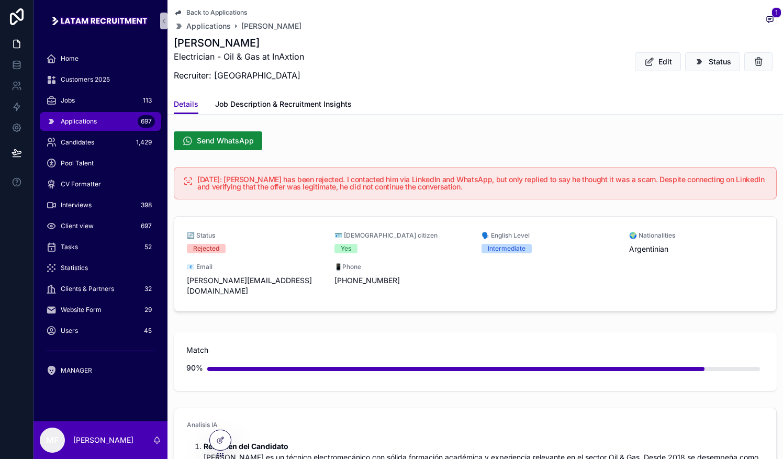
click at [84, 122] on span "Applications" at bounding box center [79, 121] width 36 height 8
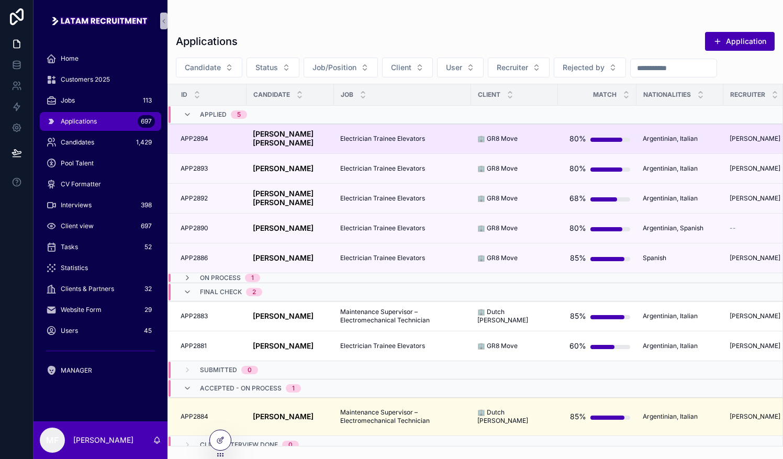
click at [259, 137] on strong "[PERSON_NAME] [PERSON_NAME]" at bounding box center [284, 138] width 63 height 18
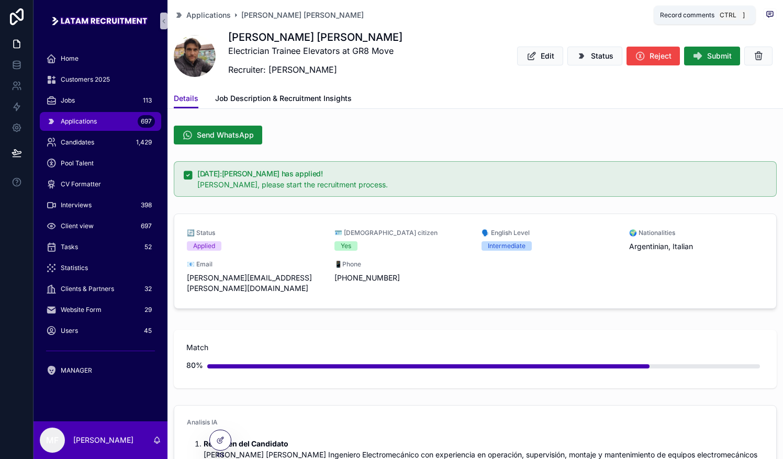
click at [763, 19] on button "scrollable content" at bounding box center [770, 14] width 14 height 13
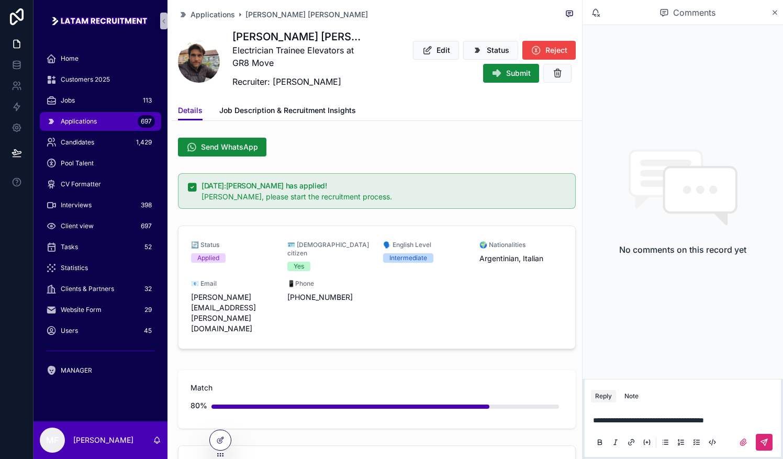
click at [766, 440] on icon "scrollable content" at bounding box center [766, 441] width 4 height 4
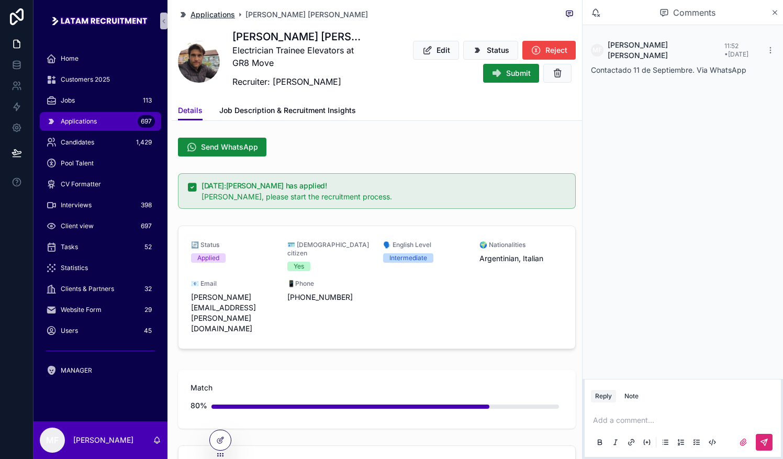
click at [213, 10] on span "Applications" at bounding box center [213, 14] width 44 height 10
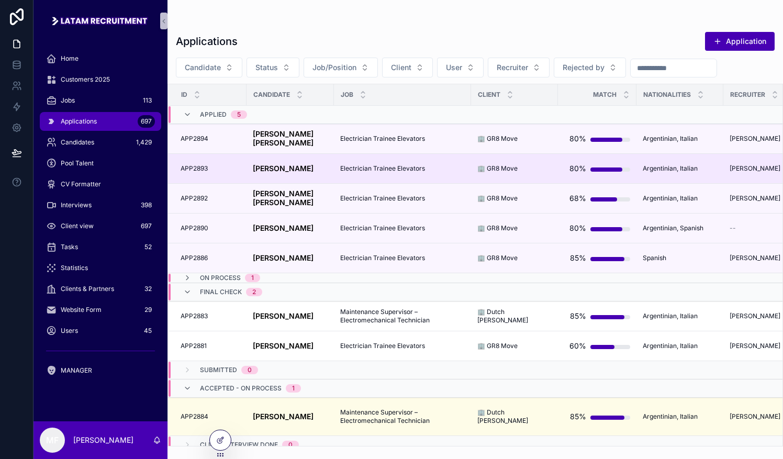
click at [298, 165] on strong "[PERSON_NAME]" at bounding box center [283, 168] width 61 height 9
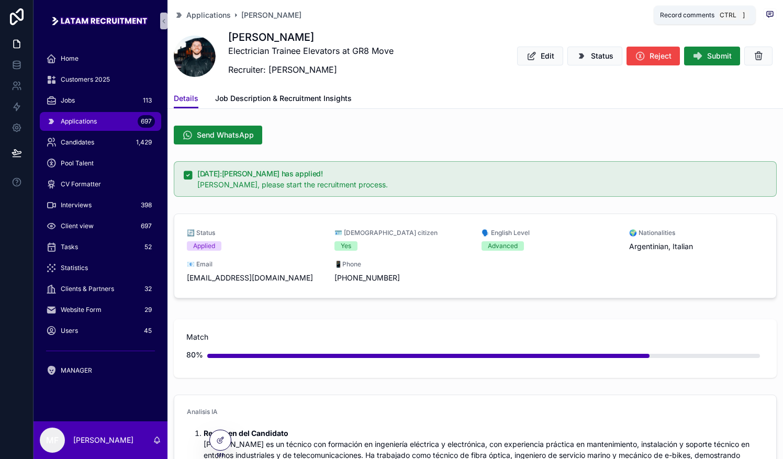
click at [768, 13] on icon "scrollable content" at bounding box center [769, 13] width 3 height 0
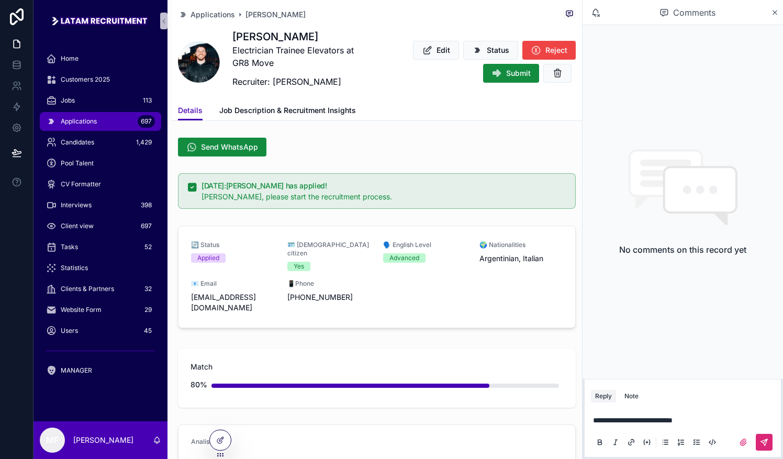
click at [764, 441] on icon "scrollable content" at bounding box center [764, 442] width 8 height 8
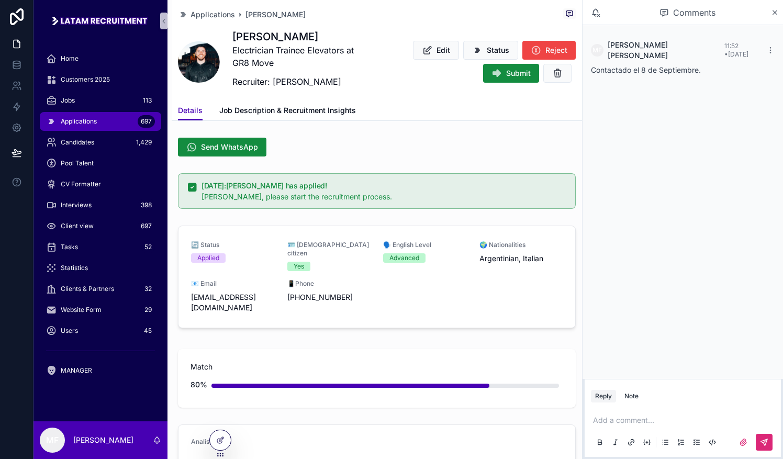
click at [80, 126] on div "Applications 697" at bounding box center [100, 121] width 109 height 17
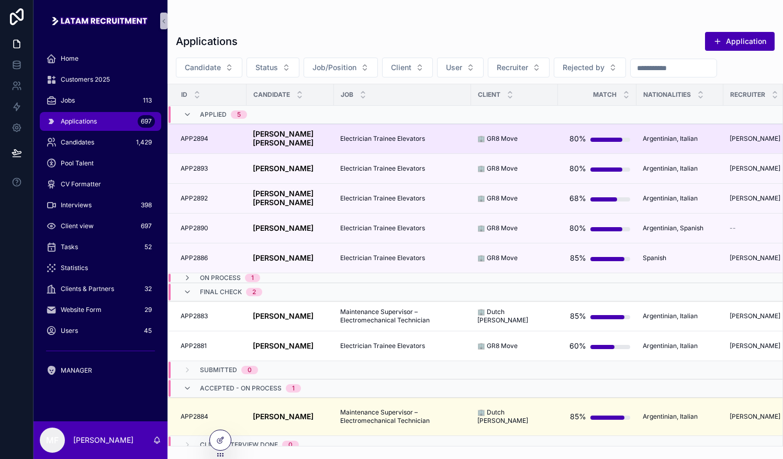
click at [282, 133] on strong "[PERSON_NAME] [PERSON_NAME]" at bounding box center [284, 138] width 63 height 18
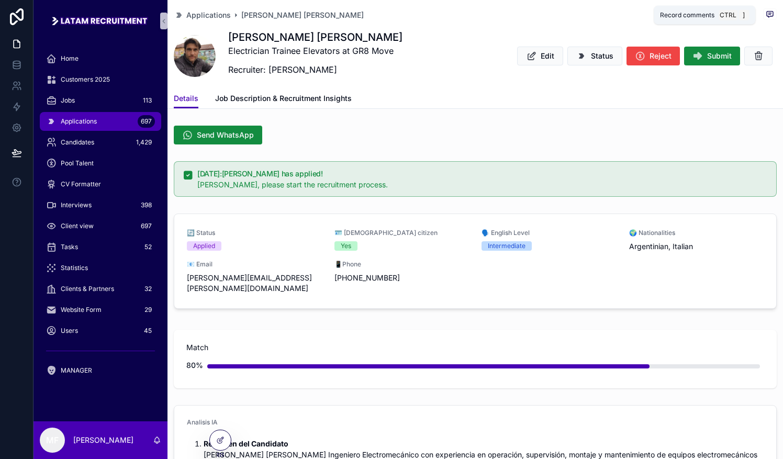
click at [767, 16] on icon "scrollable content" at bounding box center [770, 15] width 6 height 6
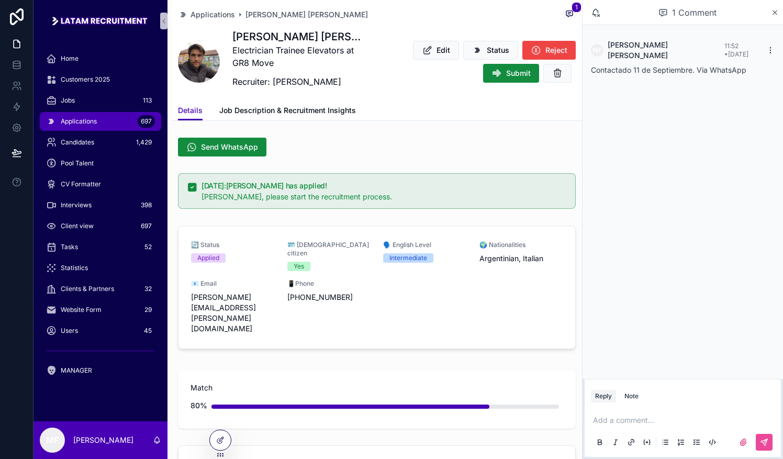
click at [772, 46] on icon "scrollable content" at bounding box center [770, 50] width 8 height 8
click at [721, 108] on div "MF [PERSON_NAME] 11:52 • [DATE] Contactado 11 de Septiembre. Via WhatsApp" at bounding box center [683, 202] width 201 height 354
click at [768, 46] on icon "scrollable content" at bounding box center [770, 50] width 8 height 8
click at [761, 29] on span "Delete comment" at bounding box center [750, 27] width 49 height 8
click at [629, 419] on p "scrollable content" at bounding box center [685, 420] width 184 height 10
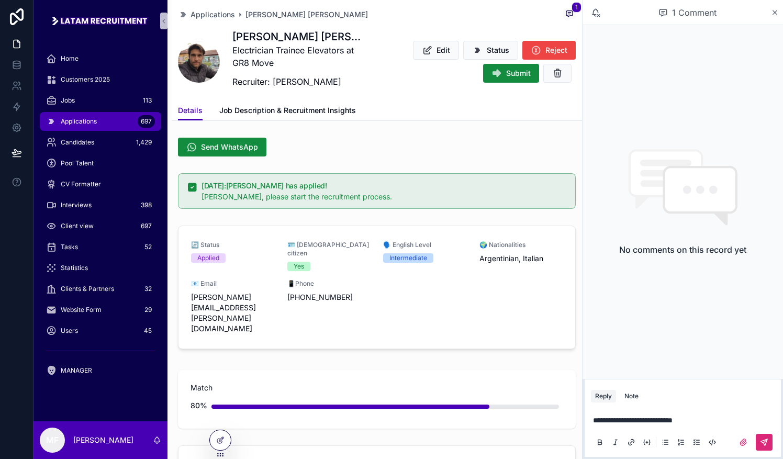
click at [763, 446] on icon "scrollable content" at bounding box center [764, 442] width 8 height 8
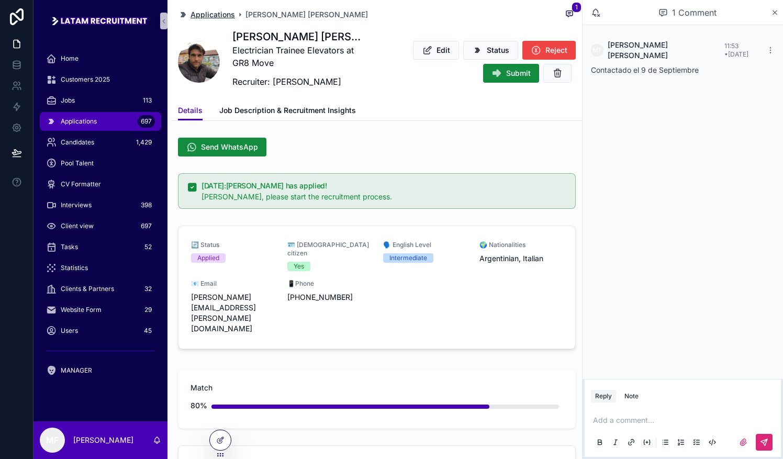
click at [198, 14] on span "Applications" at bounding box center [213, 14] width 44 height 10
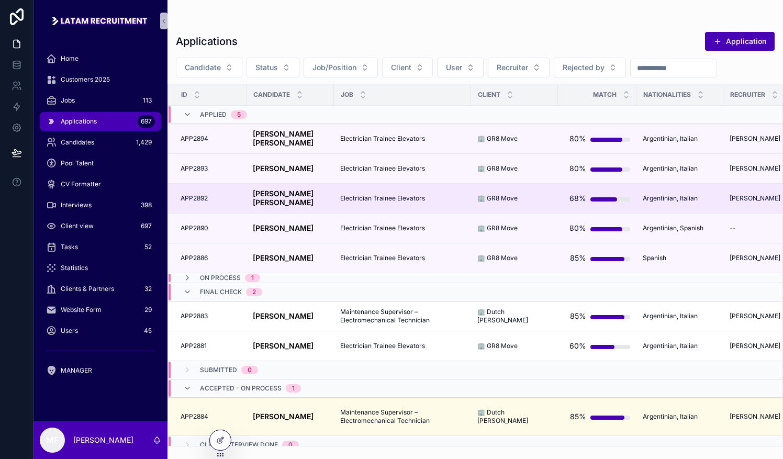
click at [279, 192] on strong "[PERSON_NAME] [PERSON_NAME]" at bounding box center [284, 198] width 63 height 18
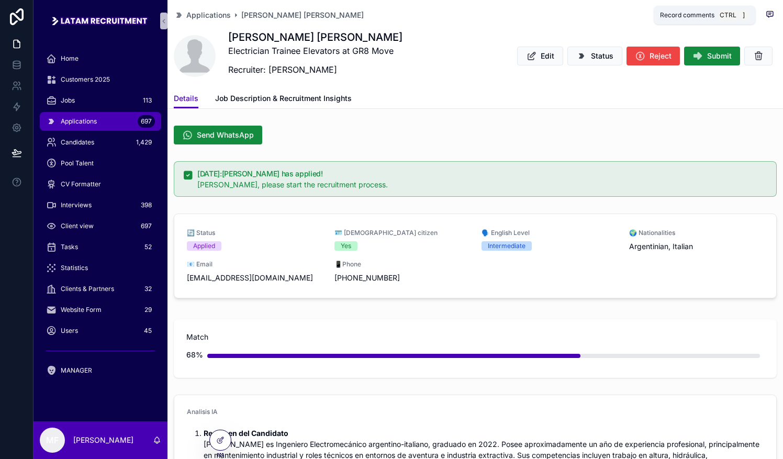
click at [766, 14] on icon "scrollable content" at bounding box center [770, 14] width 8 height 8
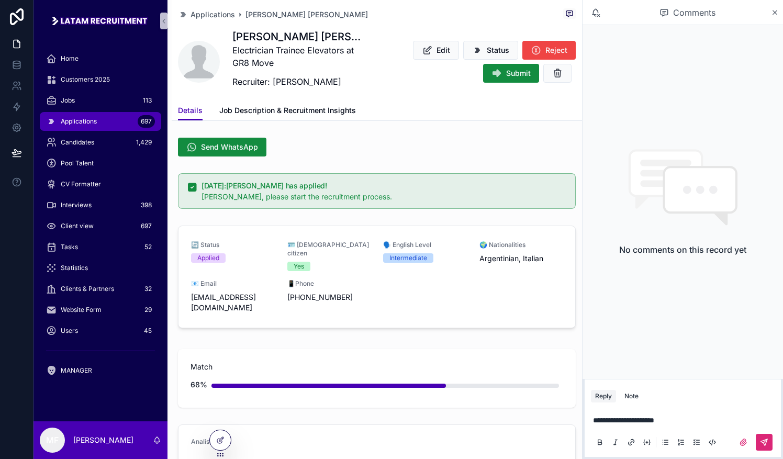
click at [768, 444] on button "scrollable content" at bounding box center [764, 442] width 17 height 17
drag, startPoint x: 212, startPoint y: 12, endPoint x: 543, endPoint y: 459, distance: 556.5
click at [212, 12] on span "Applications" at bounding box center [213, 14] width 44 height 10
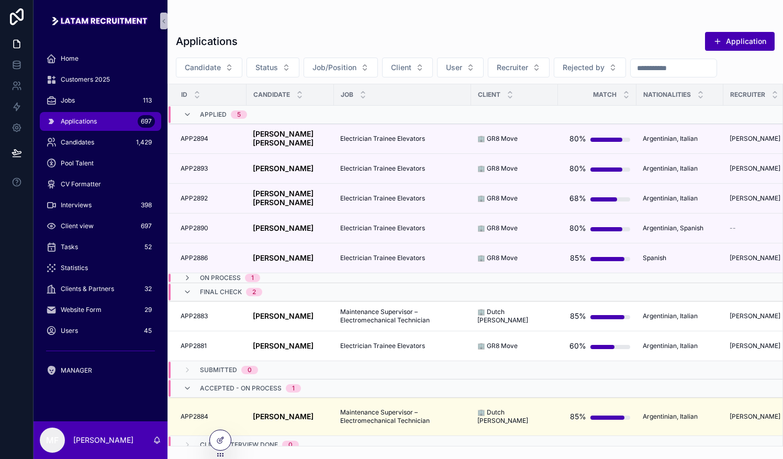
click at [720, 448] on div "Applications Application Candidate Status Job/Position Client User Recruiter Re…" at bounding box center [476, 229] width 616 height 459
click at [415, 67] on button "Client" at bounding box center [407, 68] width 51 height 20
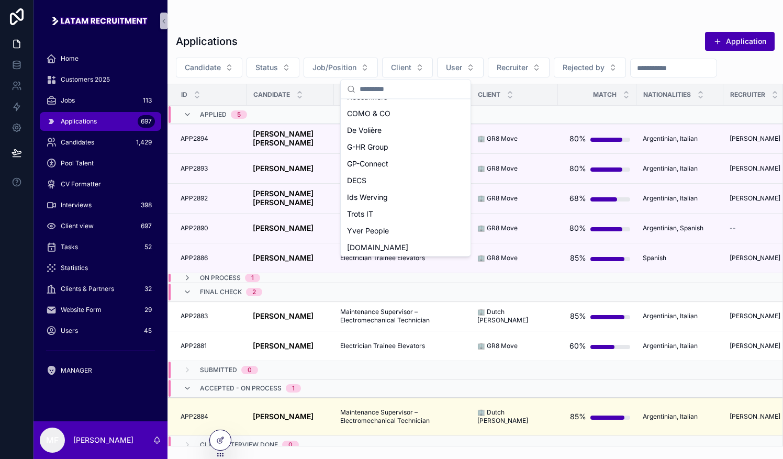
scroll to position [450, 0]
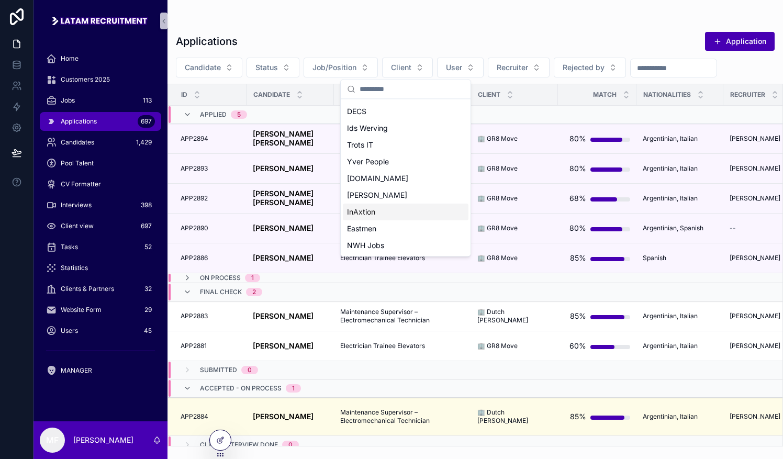
click at [362, 206] on div "InAxtion" at bounding box center [406, 212] width 126 height 17
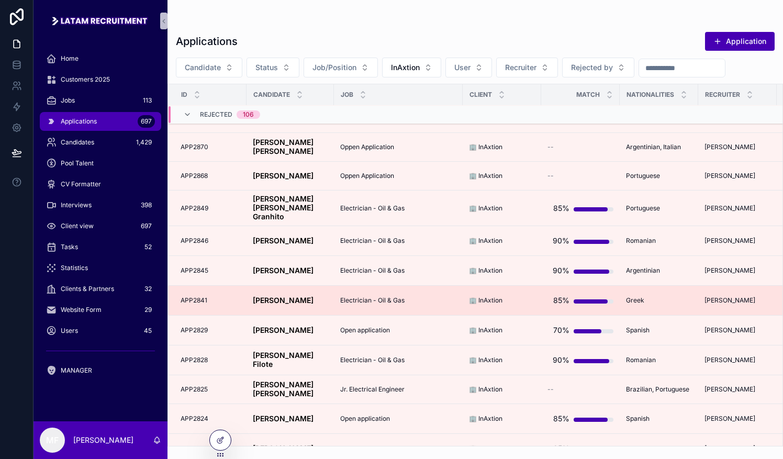
scroll to position [1156, 0]
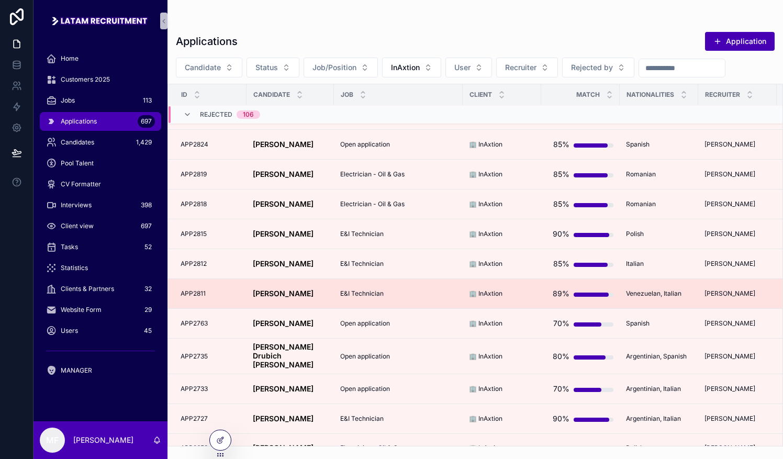
click at [278, 289] on strong "[PERSON_NAME]" at bounding box center [283, 293] width 61 height 9
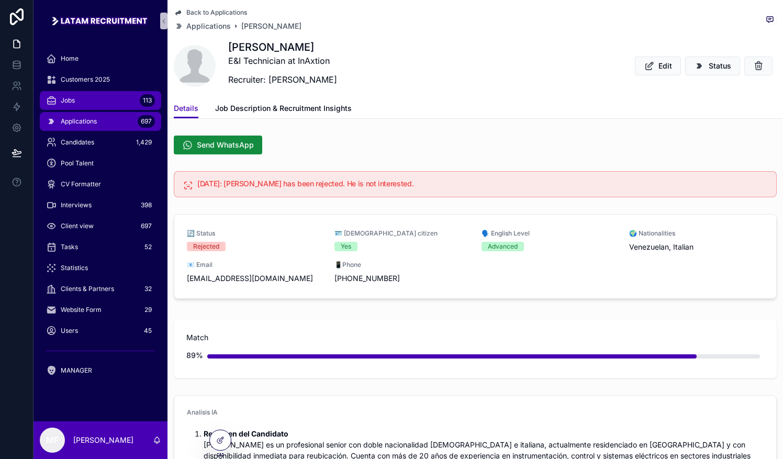
click at [75, 98] on div "Jobs 113" at bounding box center [100, 100] width 109 height 17
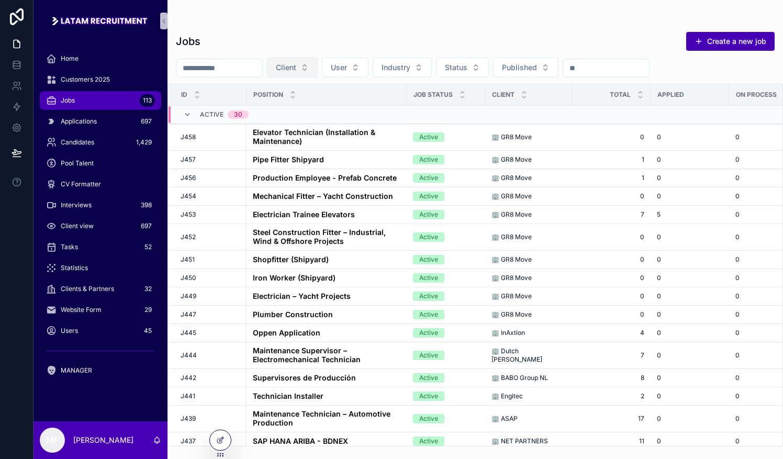
click at [318, 72] on button "Client" at bounding box center [292, 68] width 51 height 20
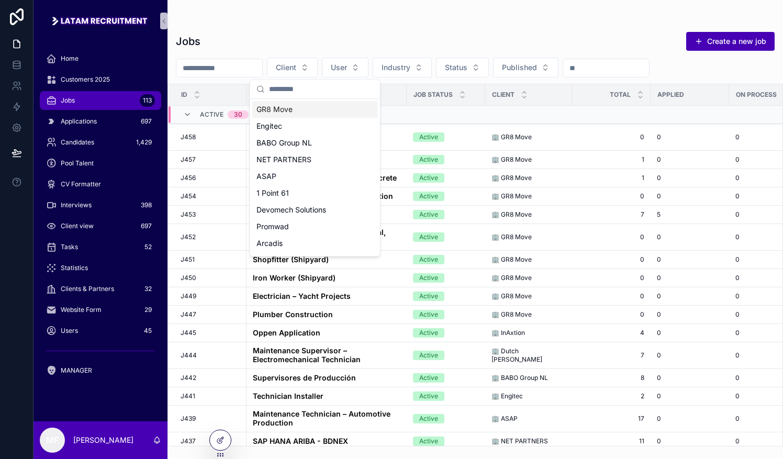
click at [293, 112] on div "GR8 Move" at bounding box center [315, 109] width 126 height 17
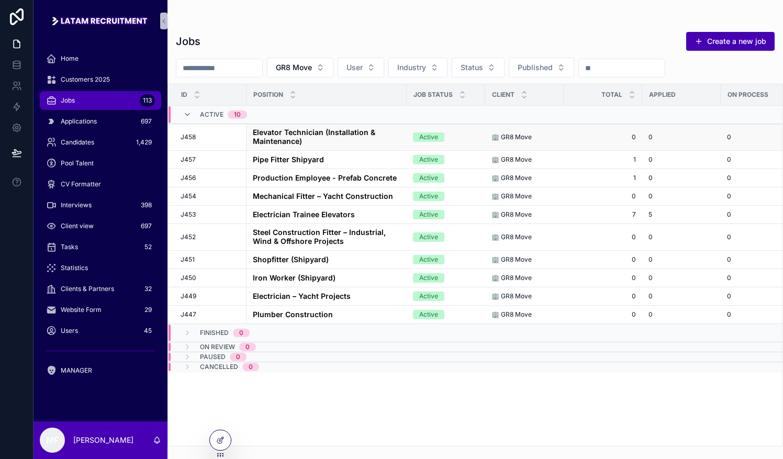
click at [291, 130] on strong "Elevator Technician (Installation & Maintenance)" at bounding box center [315, 137] width 125 height 18
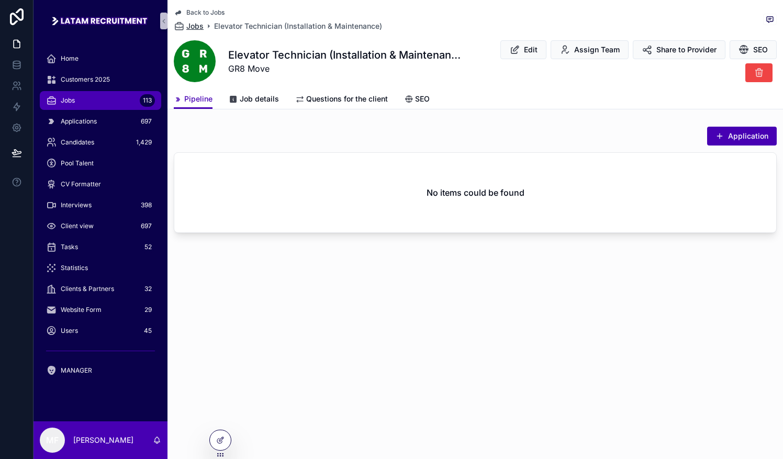
click at [196, 23] on span "Jobs" at bounding box center [194, 26] width 17 height 10
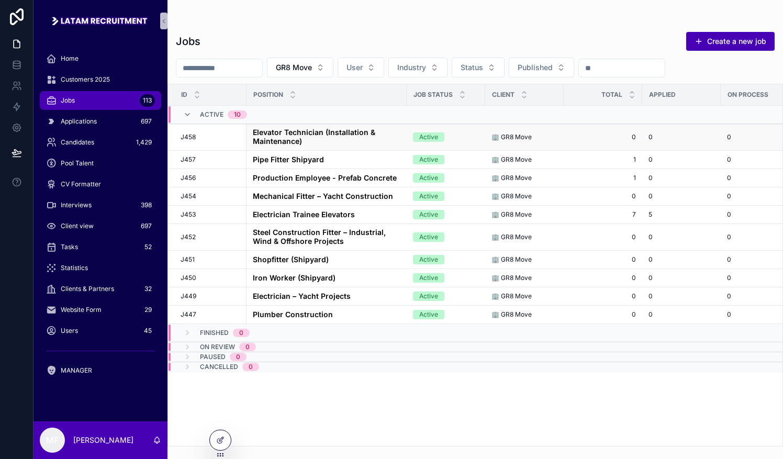
click at [285, 136] on strong "Elevator Technician (Installation & Maintenance)" at bounding box center [315, 137] width 125 height 18
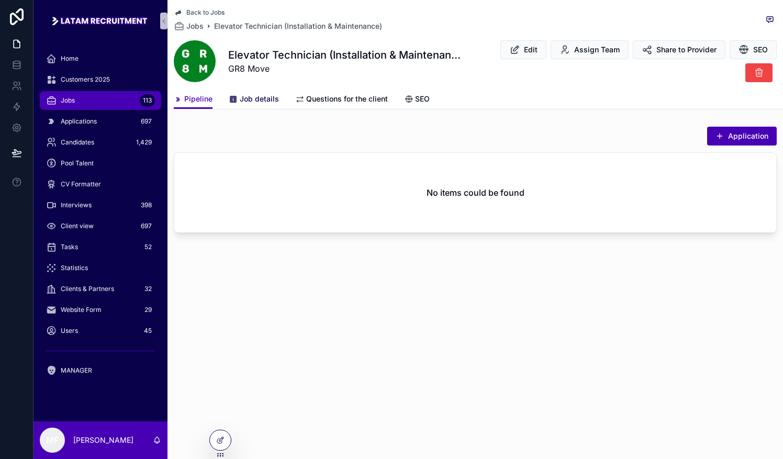
click at [235, 102] on icon "scrollable content" at bounding box center [233, 99] width 8 height 8
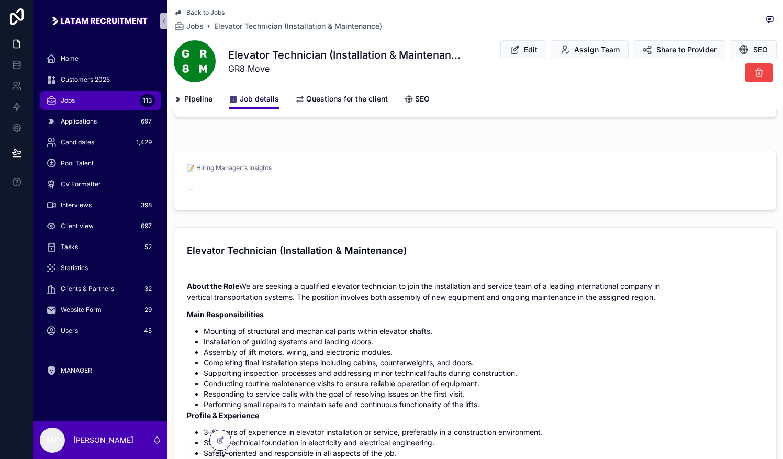
scroll to position [247, 0]
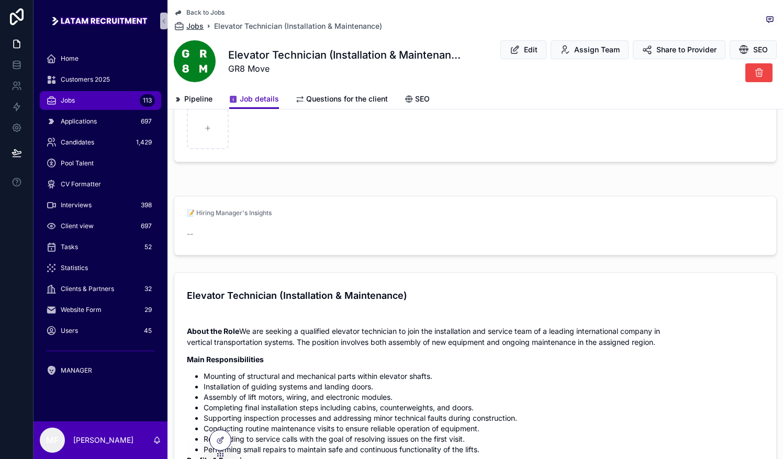
click at [204, 24] on div "Jobs Elevator Technician (Installation & Maintenance)" at bounding box center [278, 26] width 208 height 10
click at [201, 23] on span "Jobs" at bounding box center [194, 26] width 17 height 10
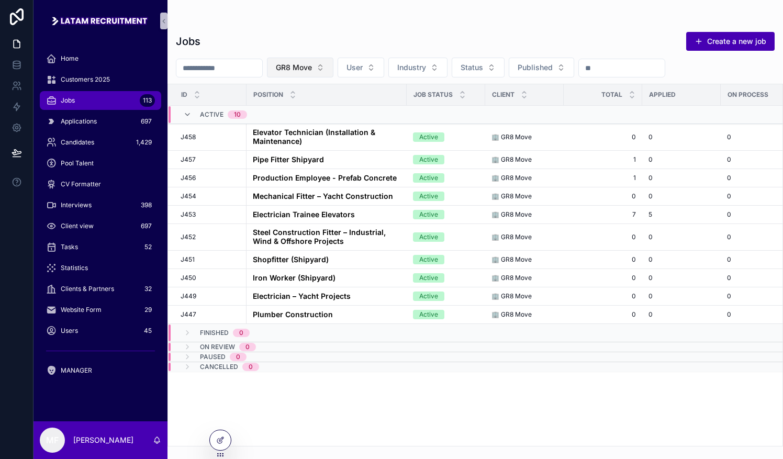
click at [309, 62] on button "GR8 Move" at bounding box center [300, 68] width 66 height 20
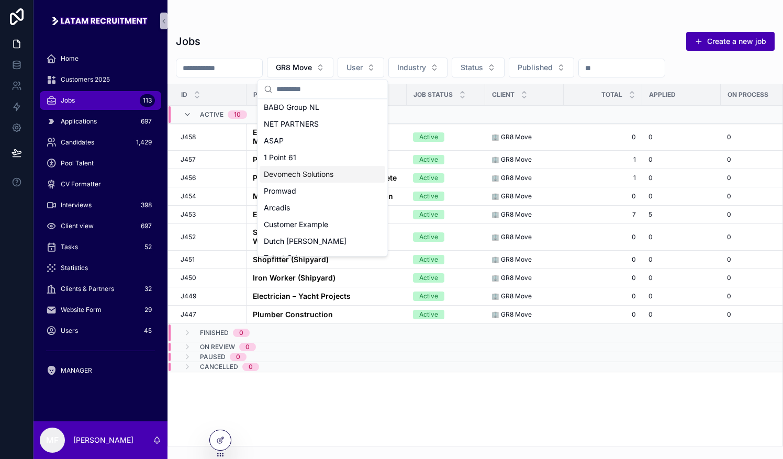
scroll to position [105, 0]
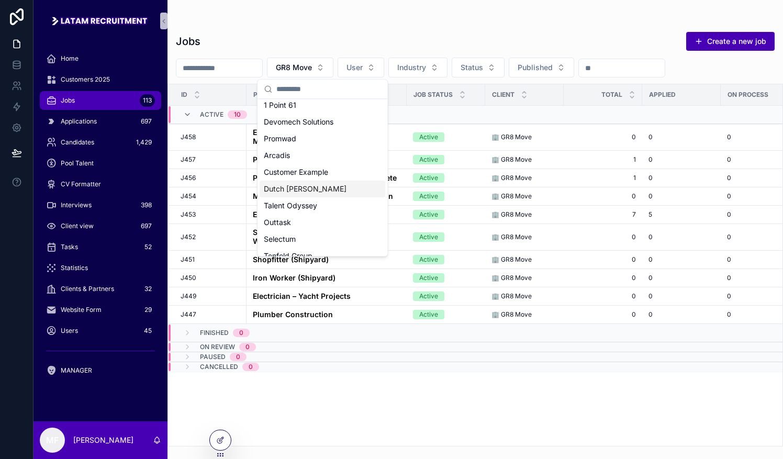
click at [307, 181] on div "Dutch [PERSON_NAME]" at bounding box center [323, 189] width 126 height 17
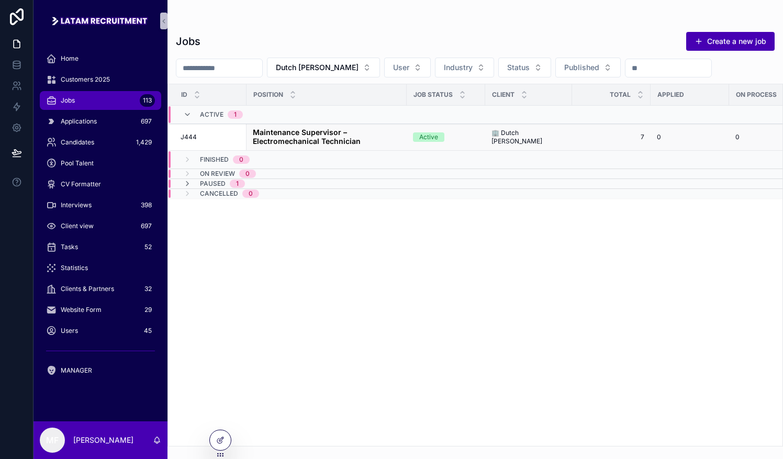
click at [292, 136] on strong "Maintenance Supervisor – Electromechanical Technician" at bounding box center [307, 137] width 108 height 18
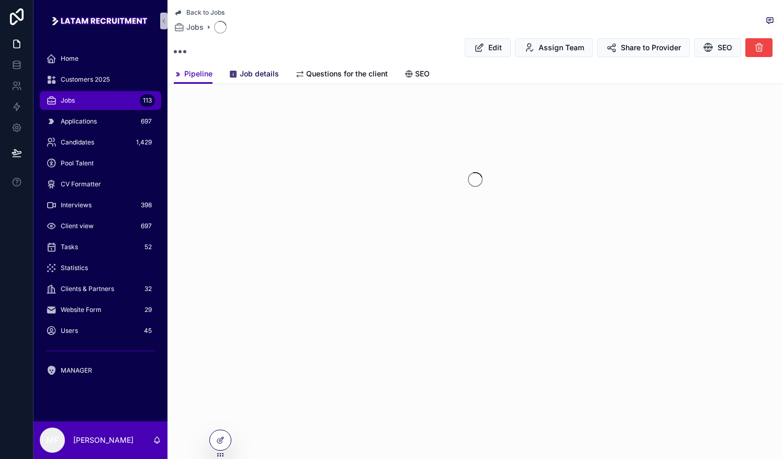
click at [246, 74] on span "Job details" at bounding box center [259, 74] width 39 height 10
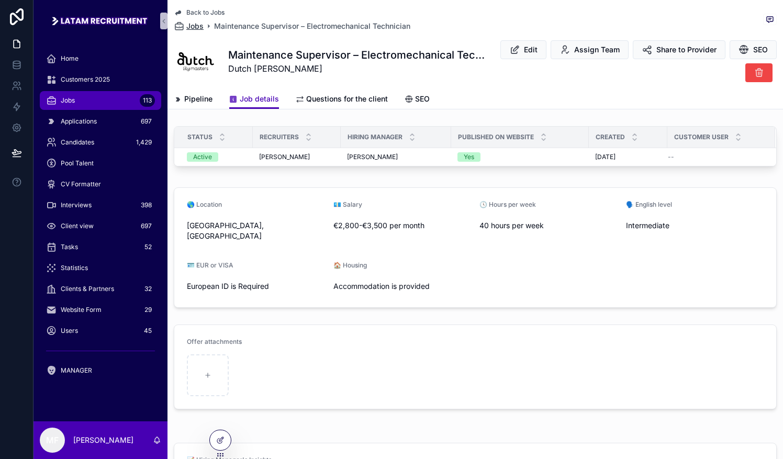
click at [189, 30] on span "Jobs" at bounding box center [194, 26] width 17 height 10
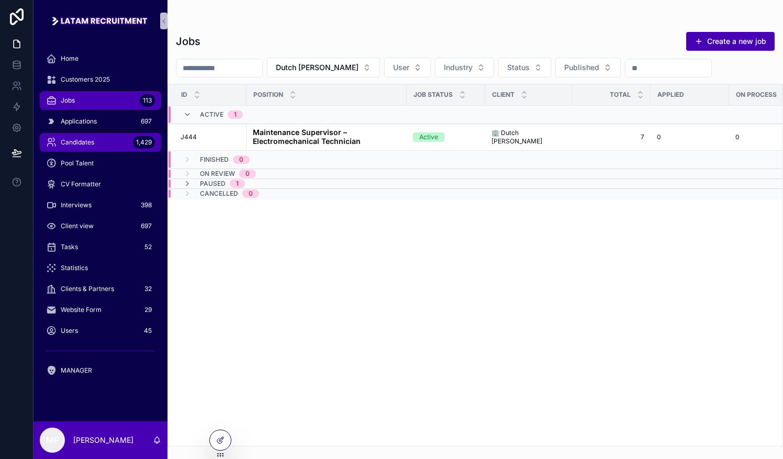
click at [113, 144] on div "Candidates 1,429" at bounding box center [100, 142] width 109 height 17
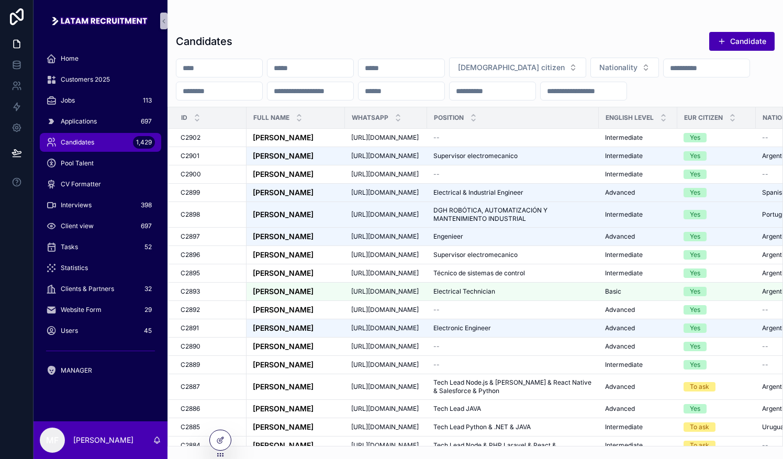
click at [247, 71] on input "scrollable content" at bounding box center [219, 68] width 86 height 15
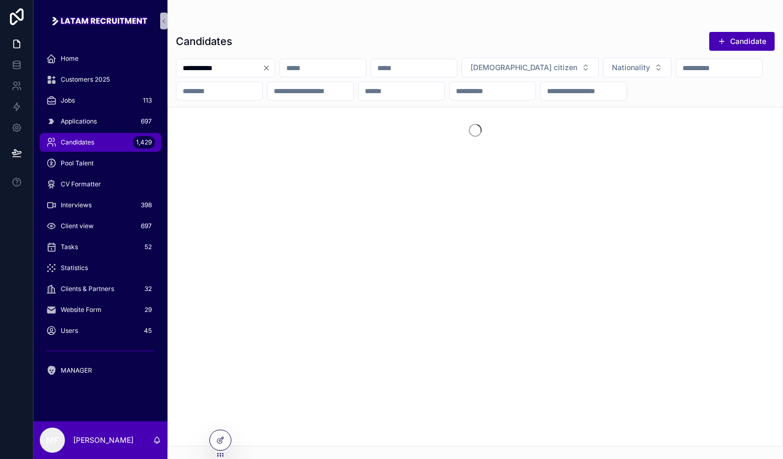
type input "**********"
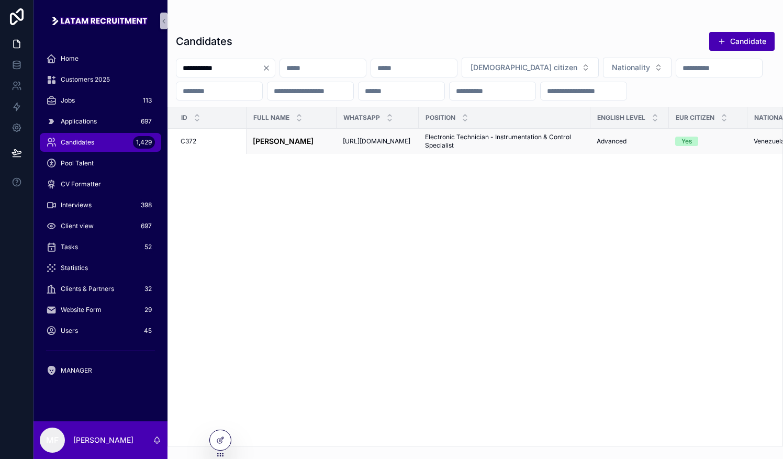
click at [267, 154] on td "[PERSON_NAME] [PERSON_NAME]" at bounding box center [292, 142] width 90 height 26
click at [738, 252] on div "id Full Name WhatsApp Position English Level Eur citizen Nationality Created at…" at bounding box center [475, 276] width 615 height 339
click at [748, 101] on div "**********" at bounding box center [476, 79] width 616 height 43
click at [727, 101] on div "**********" at bounding box center [476, 79] width 616 height 43
click at [80, 114] on div "Applications 697" at bounding box center [100, 121] width 109 height 17
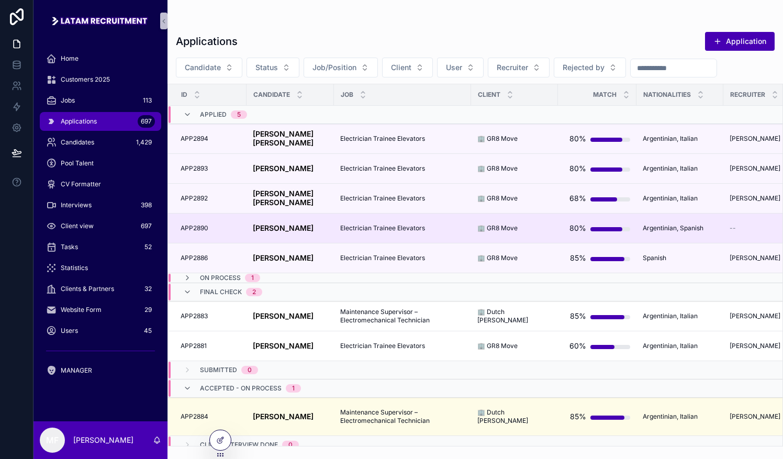
click at [250, 229] on td "[PERSON_NAME] [PERSON_NAME]" at bounding box center [290, 229] width 87 height 30
click at [271, 226] on strong "[PERSON_NAME]" at bounding box center [283, 228] width 61 height 9
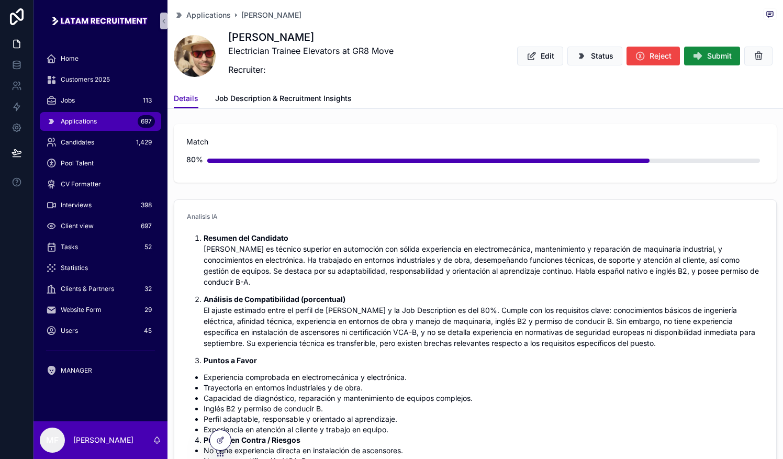
scroll to position [209, 0]
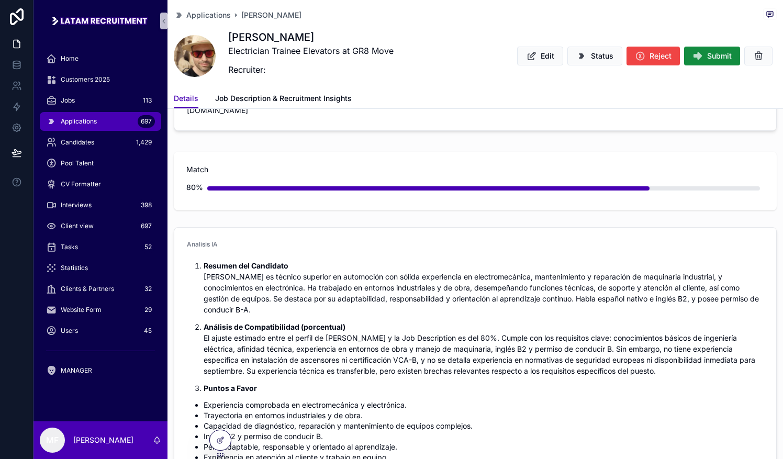
click at [720, 164] on span "Match" at bounding box center [475, 169] width 578 height 10
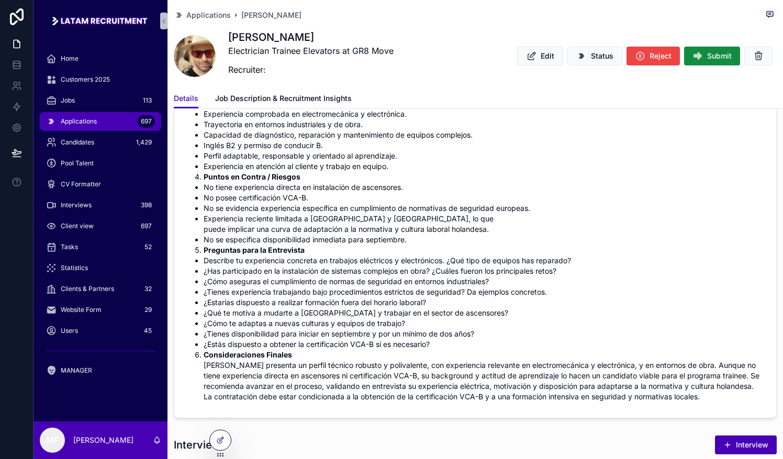
scroll to position [576, 0]
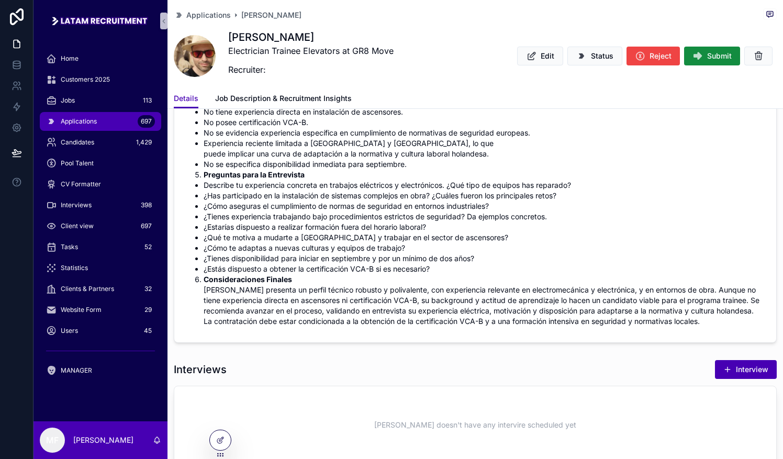
click at [724, 128] on li "No se evidencia experiencia específica en cumplimiento de normativas de segurid…" at bounding box center [484, 133] width 560 height 10
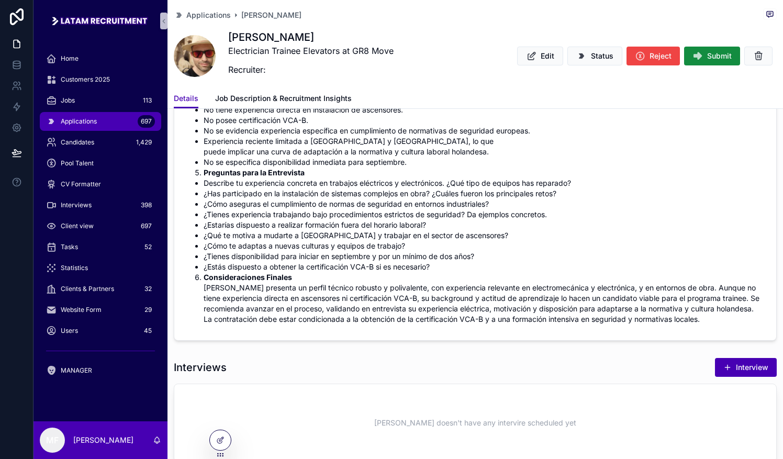
scroll to position [523, 0]
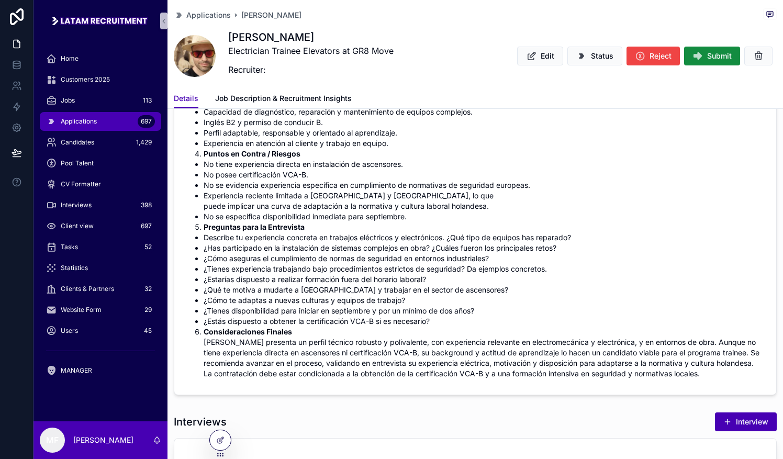
click at [205, 59] on span "scrollable content" at bounding box center [195, 56] width 42 height 42
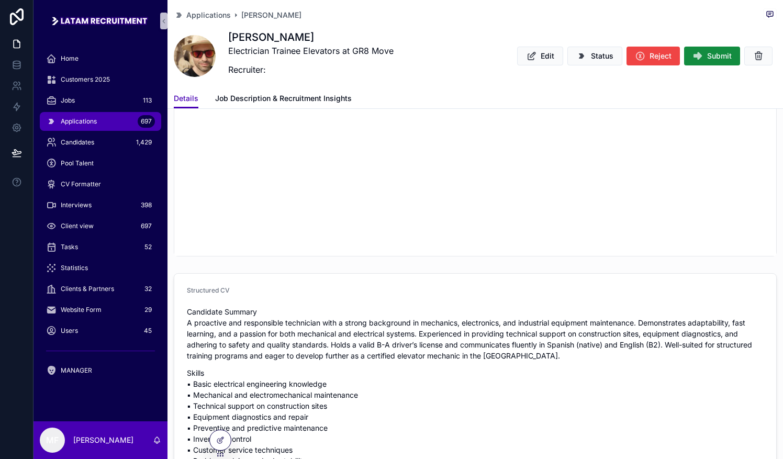
scroll to position [1518, 0]
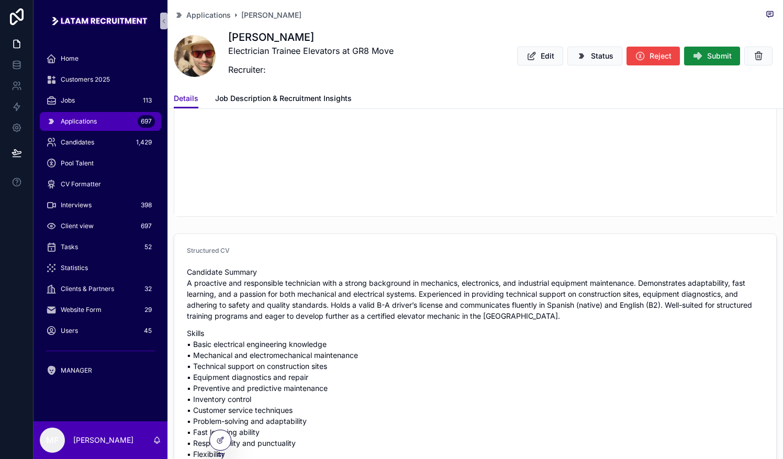
click at [741, 328] on p "Skills ▪ Basic electrical engineering knowledge ▪ Mechanical and electromechani…" at bounding box center [475, 410] width 577 height 165
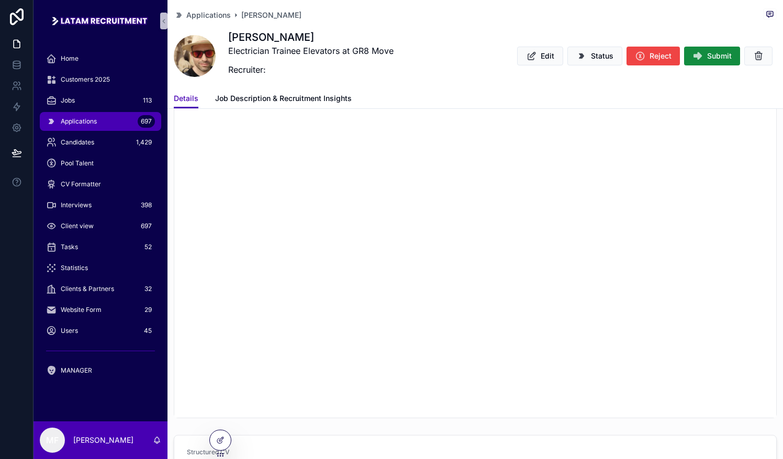
scroll to position [1256, 0]
click at [721, 93] on div "Details Job Description & Recruitment Insights" at bounding box center [475, 98] width 603 height 20
click at [202, 16] on span "Applications" at bounding box center [208, 15] width 44 height 10
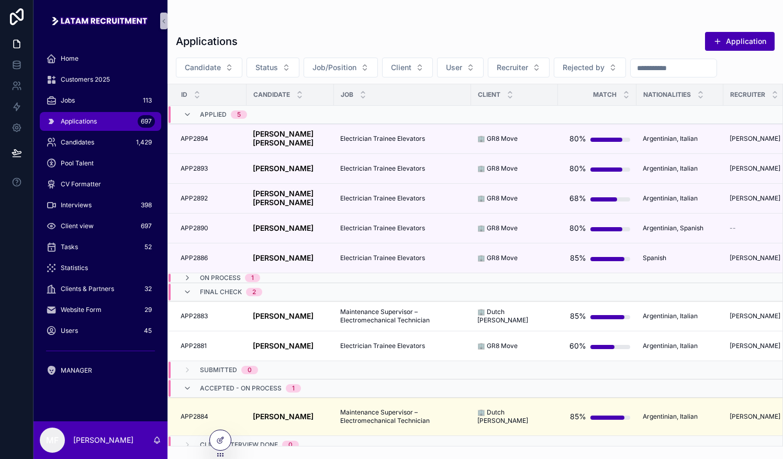
click at [717, 62] on input "scrollable content" at bounding box center [674, 68] width 86 height 15
click at [102, 127] on div "Applications 697" at bounding box center [100, 121] width 109 height 17
click at [109, 105] on div "Jobs 113" at bounding box center [100, 100] width 109 height 17
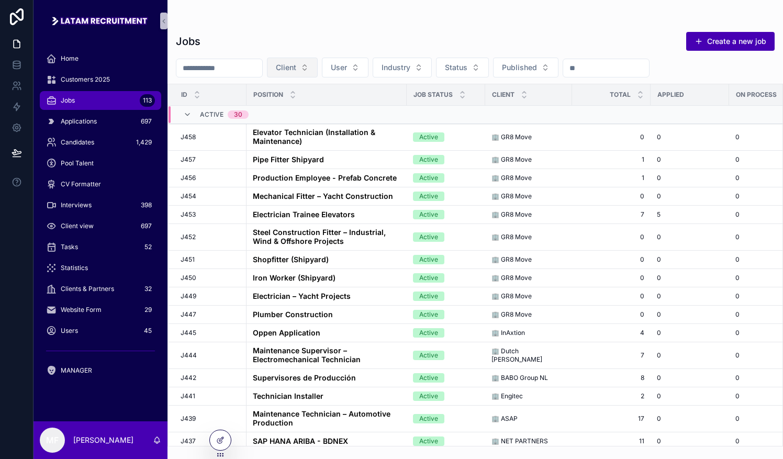
click at [296, 64] on span "Client" at bounding box center [286, 67] width 20 height 10
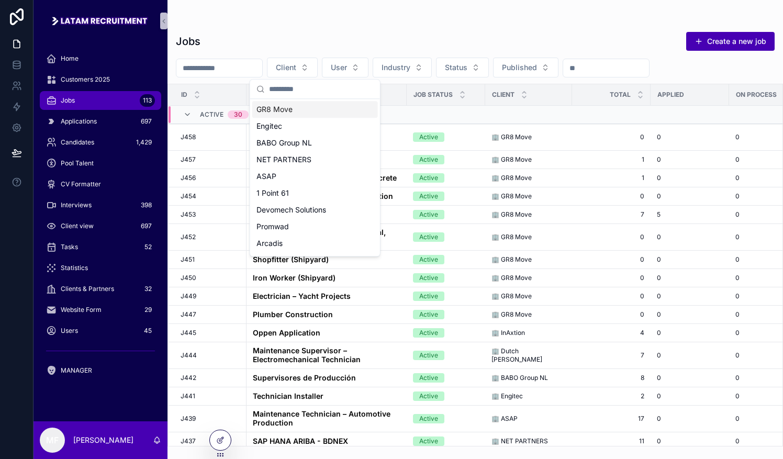
click at [297, 109] on div "GR8 Move" at bounding box center [315, 109] width 126 height 17
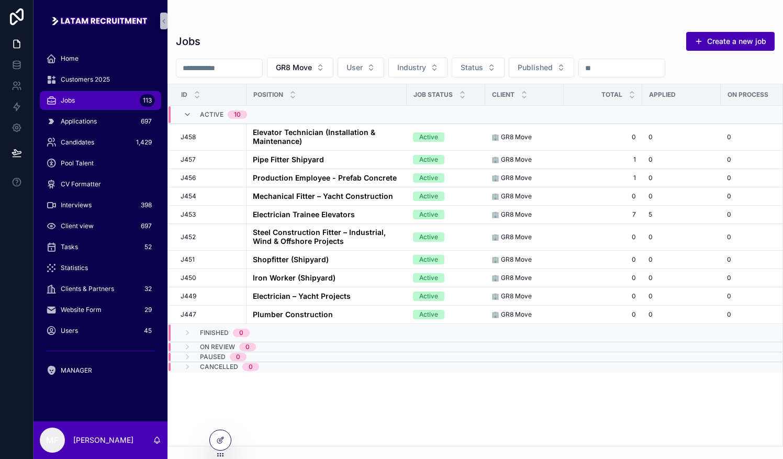
click at [716, 118] on td "scrollable content" at bounding box center [681, 115] width 79 height 18
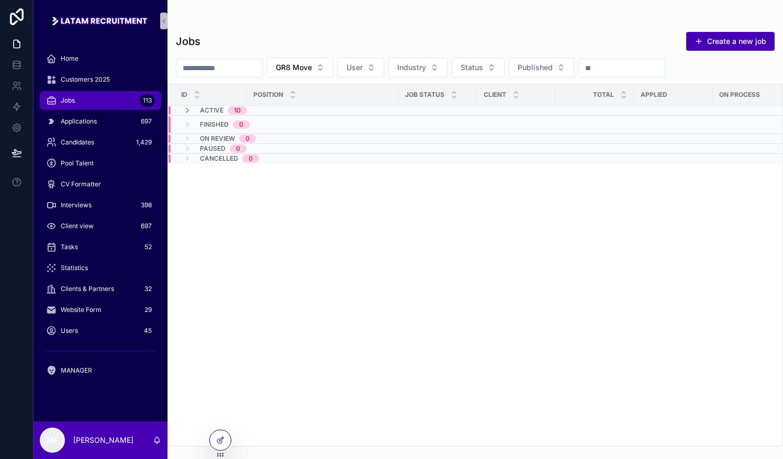
click at [201, 109] on span "Active" at bounding box center [212, 110] width 24 height 8
